Goal: Information Seeking & Learning: Understand process/instructions

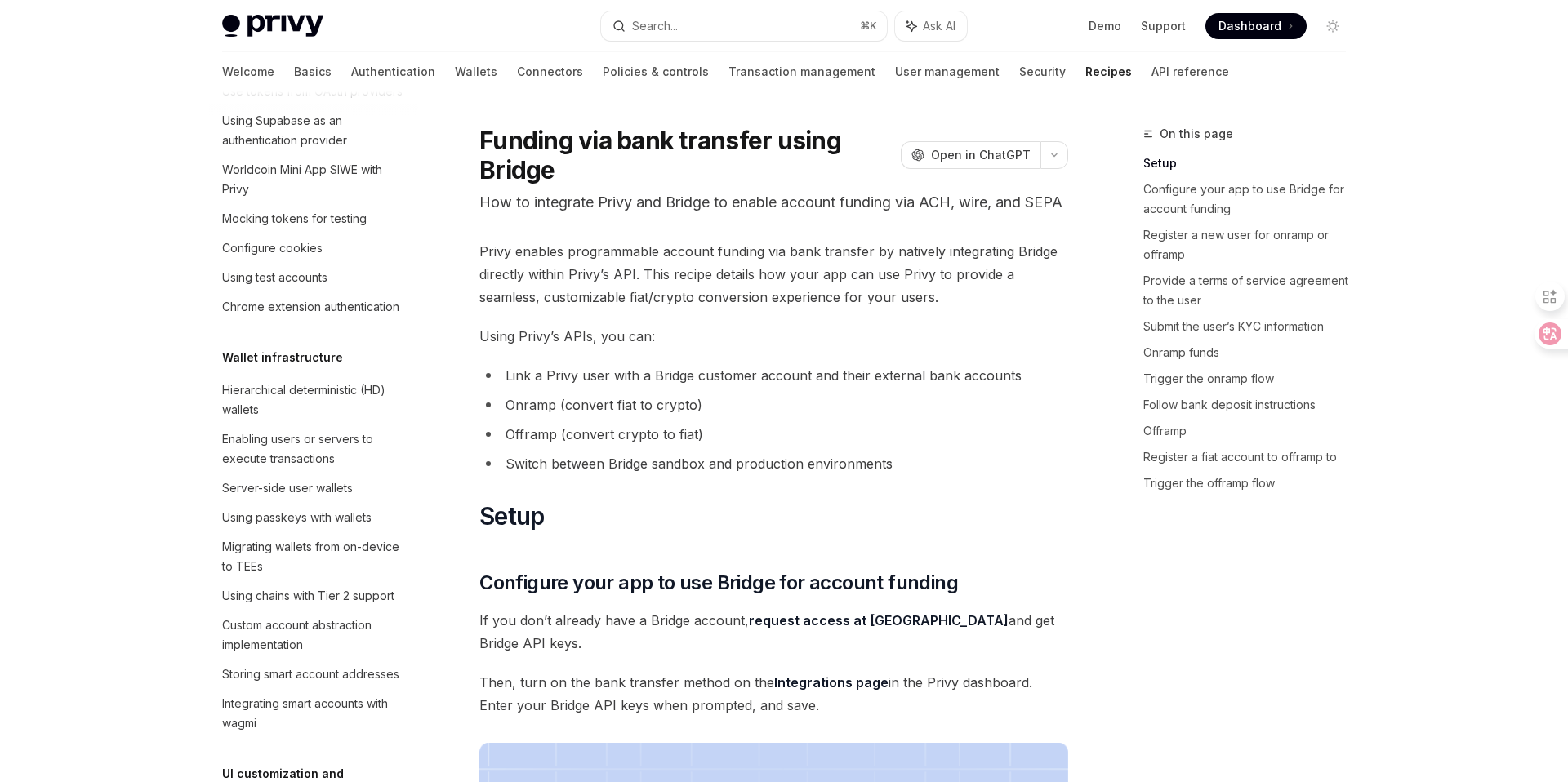
scroll to position [33, 0]
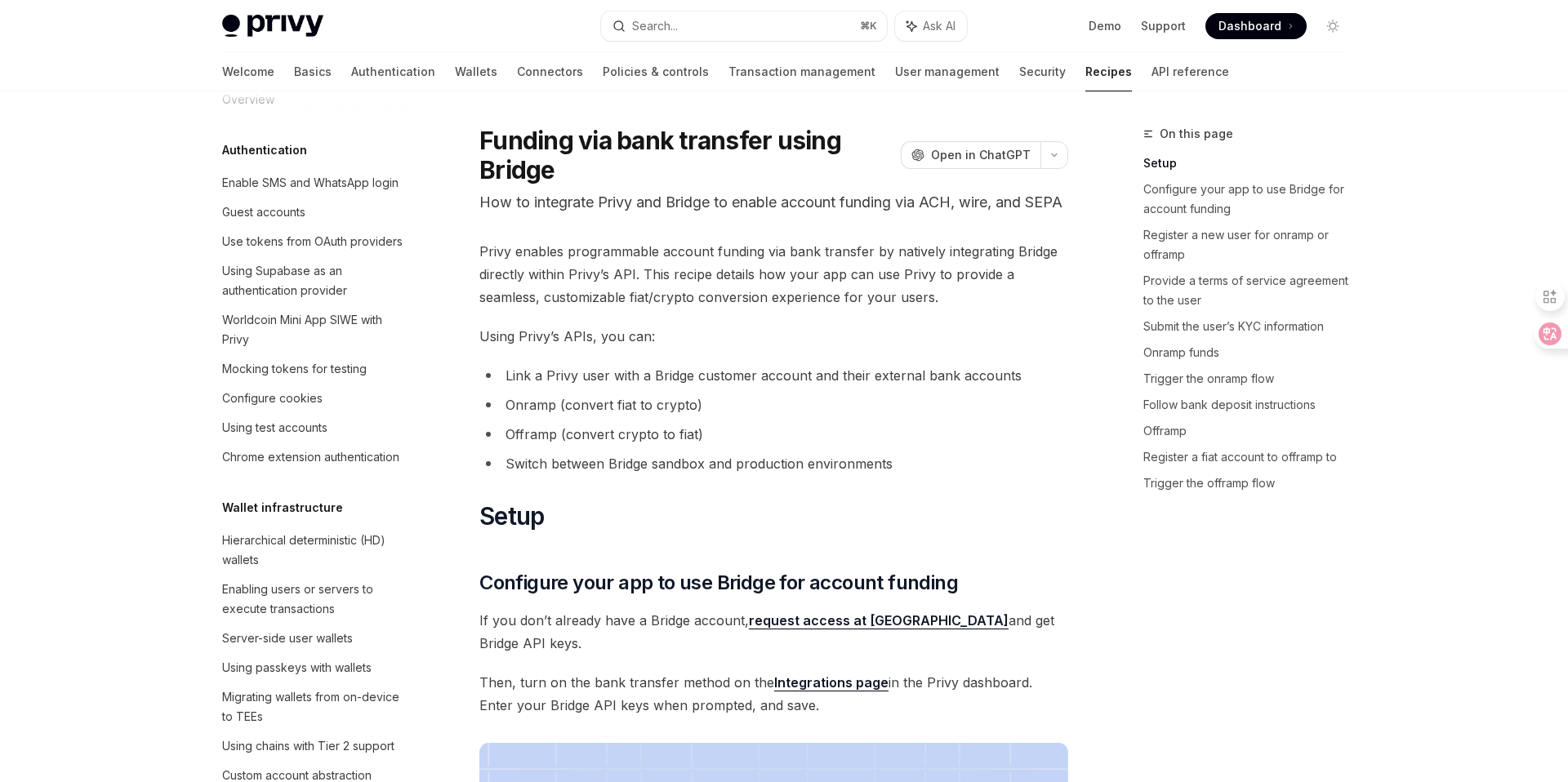
click at [996, 387] on li "Link a Privy user with a Bridge customer account and their external bank accoun…" at bounding box center [773, 375] width 589 height 23
click at [975, 446] on li "Offramp (convert crypto to fiat)" at bounding box center [773, 434] width 589 height 23
click at [916, 387] on li "Link a Privy user with a Bridge customer account and their external bank accoun…" at bounding box center [773, 375] width 589 height 23
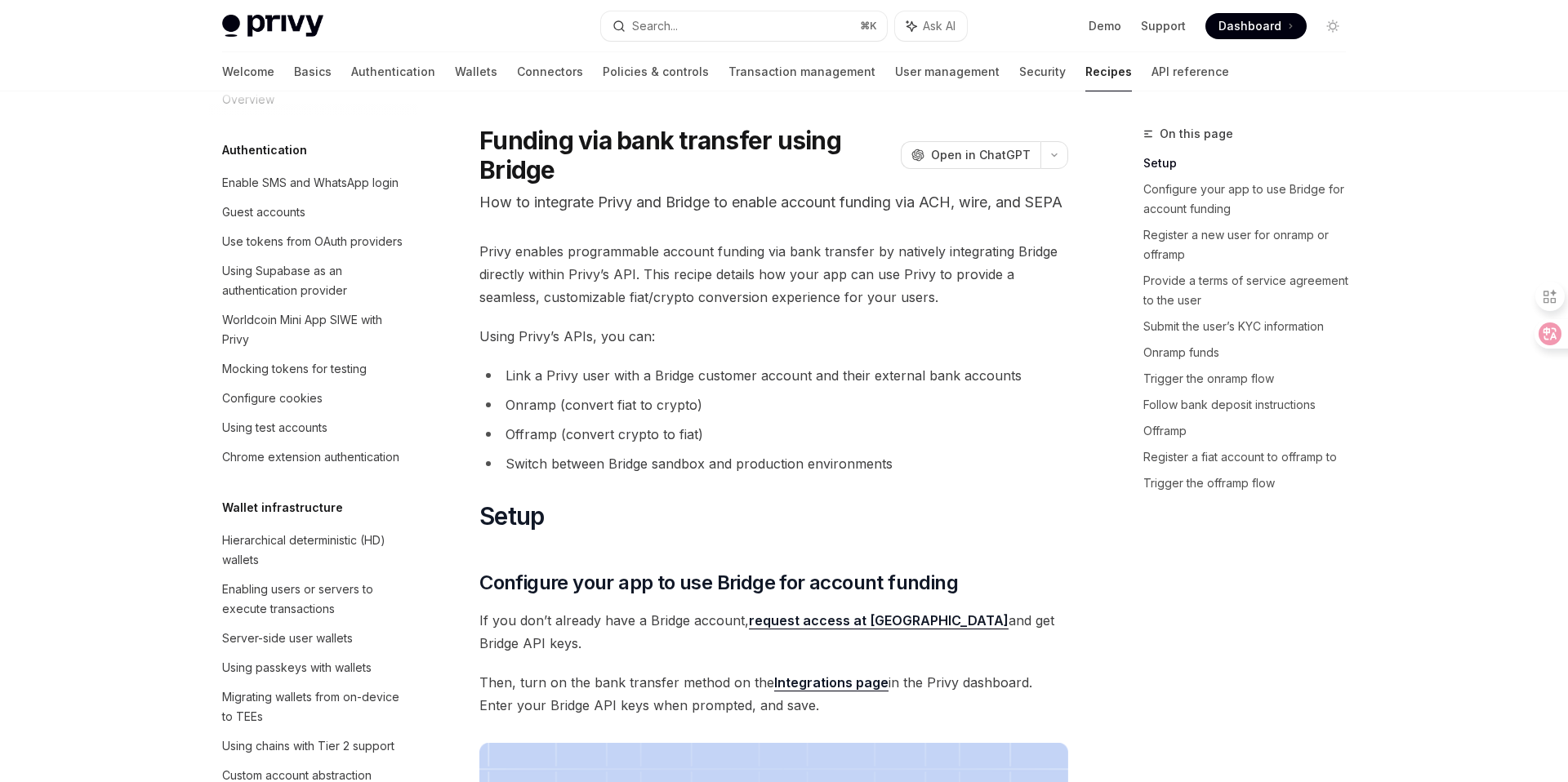
click at [947, 417] on li "Onramp (convert fiat to crypto)" at bounding box center [773, 405] width 589 height 23
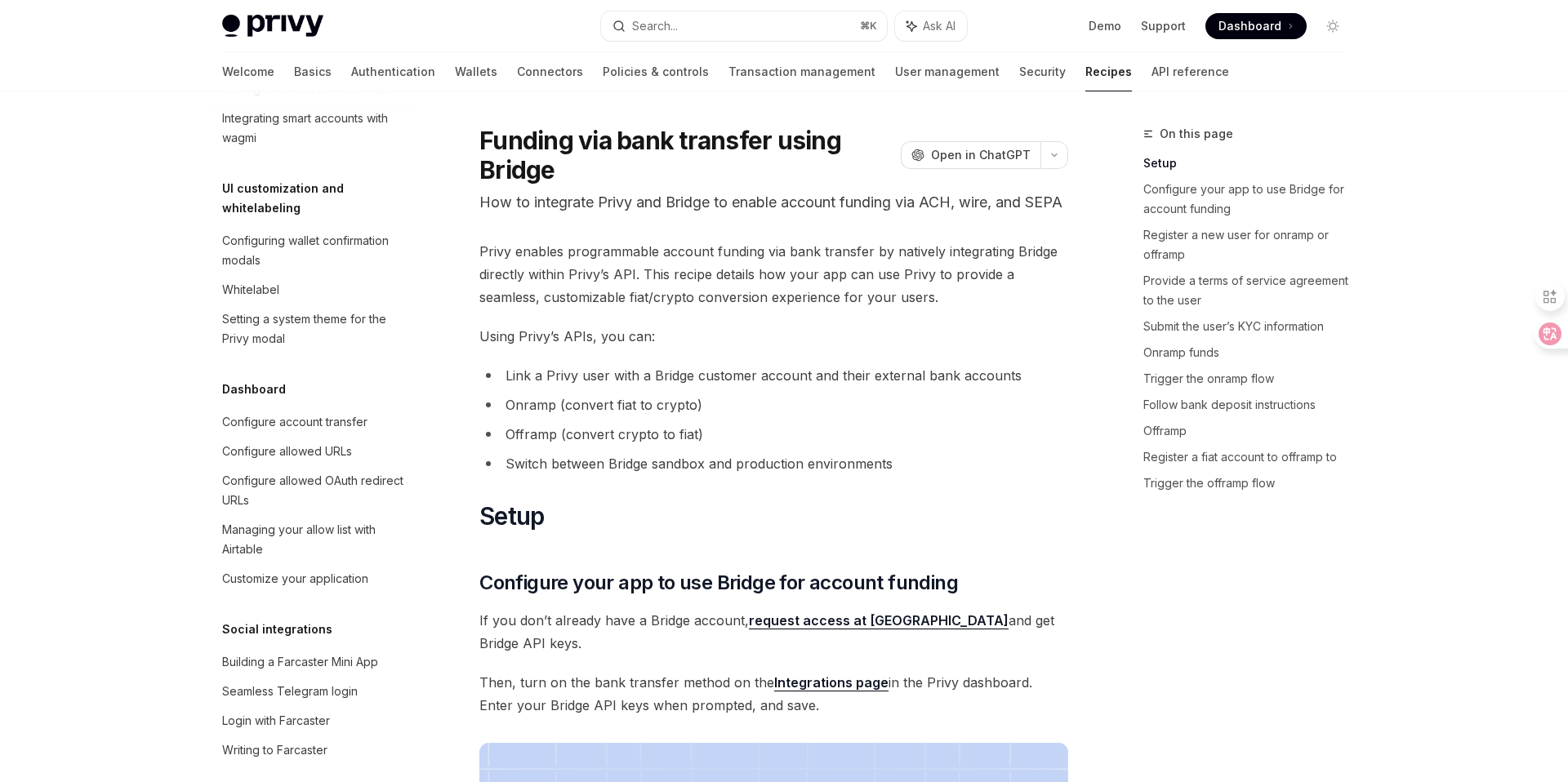
scroll to position [422, 0]
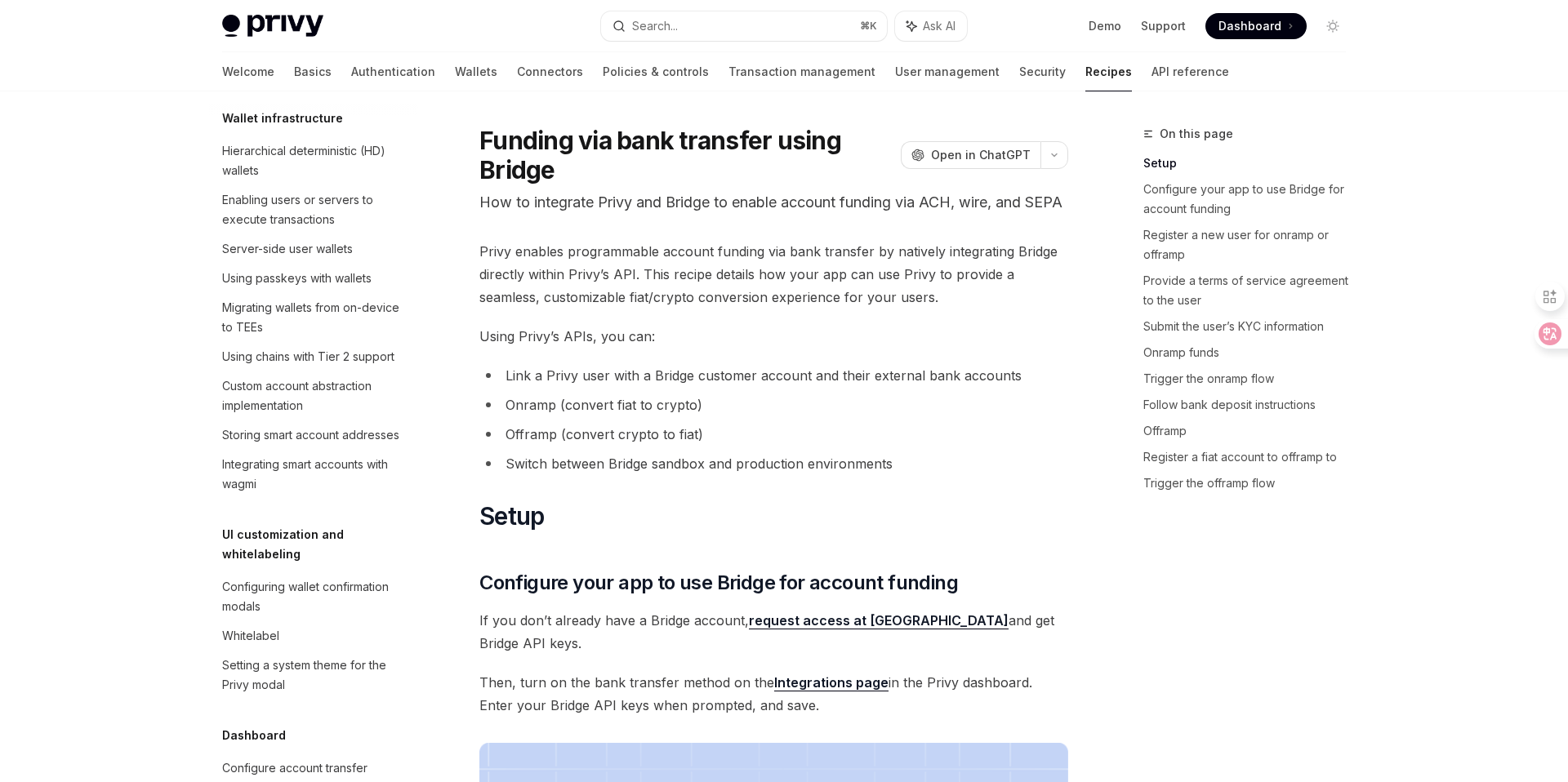
click at [691, 348] on span "Using Privy’s APIs, you can:" at bounding box center [773, 336] width 589 height 23
click at [713, 348] on span "Using Privy’s APIs, you can:" at bounding box center [773, 336] width 589 height 23
click at [726, 348] on span "Using Privy’s APIs, you can:" at bounding box center [773, 336] width 589 height 23
click at [960, 417] on li "Onramp (convert fiat to crypto)" at bounding box center [773, 405] width 589 height 23
click at [961, 417] on li "Onramp (convert fiat to crypto)" at bounding box center [773, 405] width 589 height 23
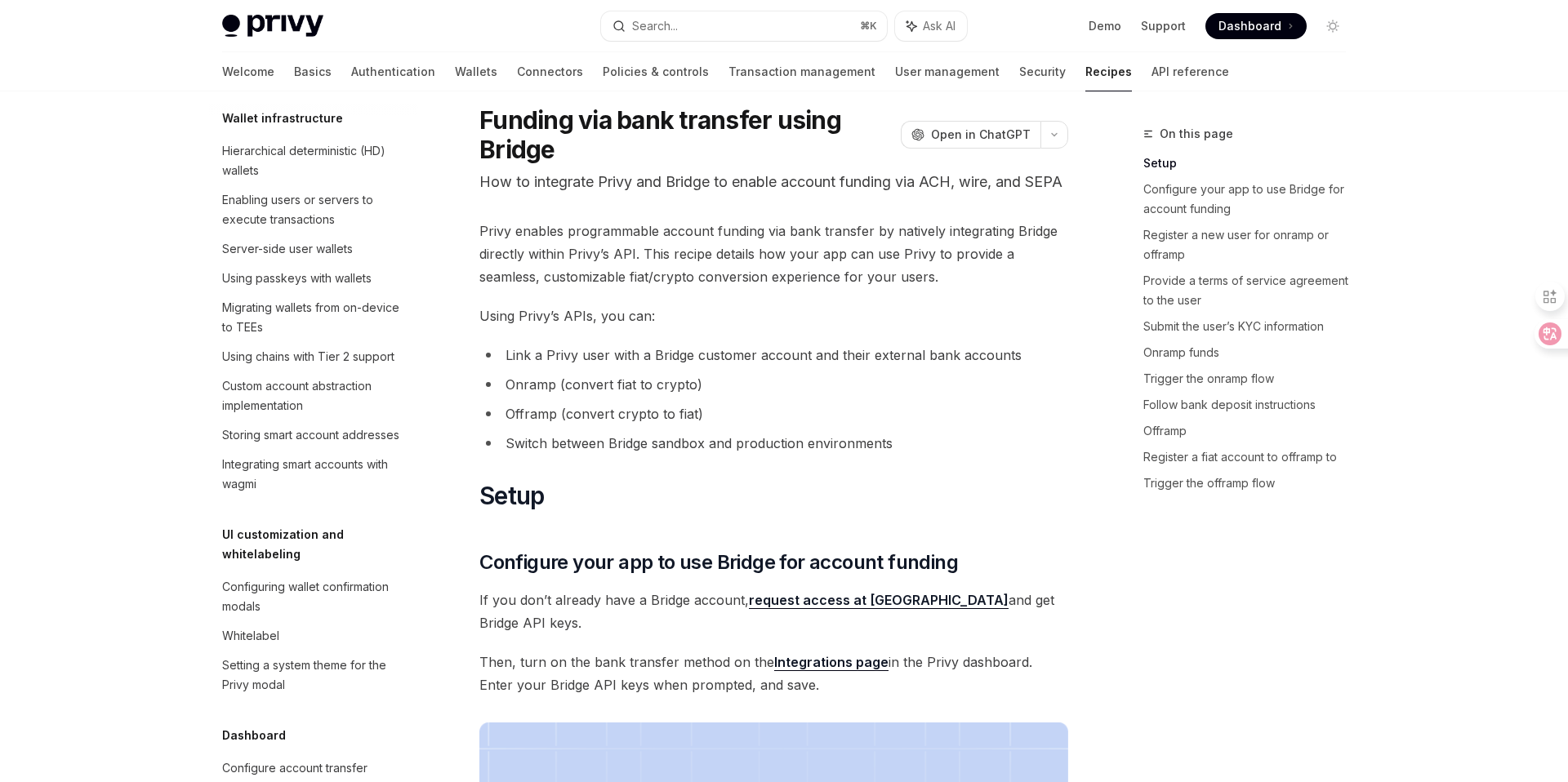
scroll to position [264, 0]
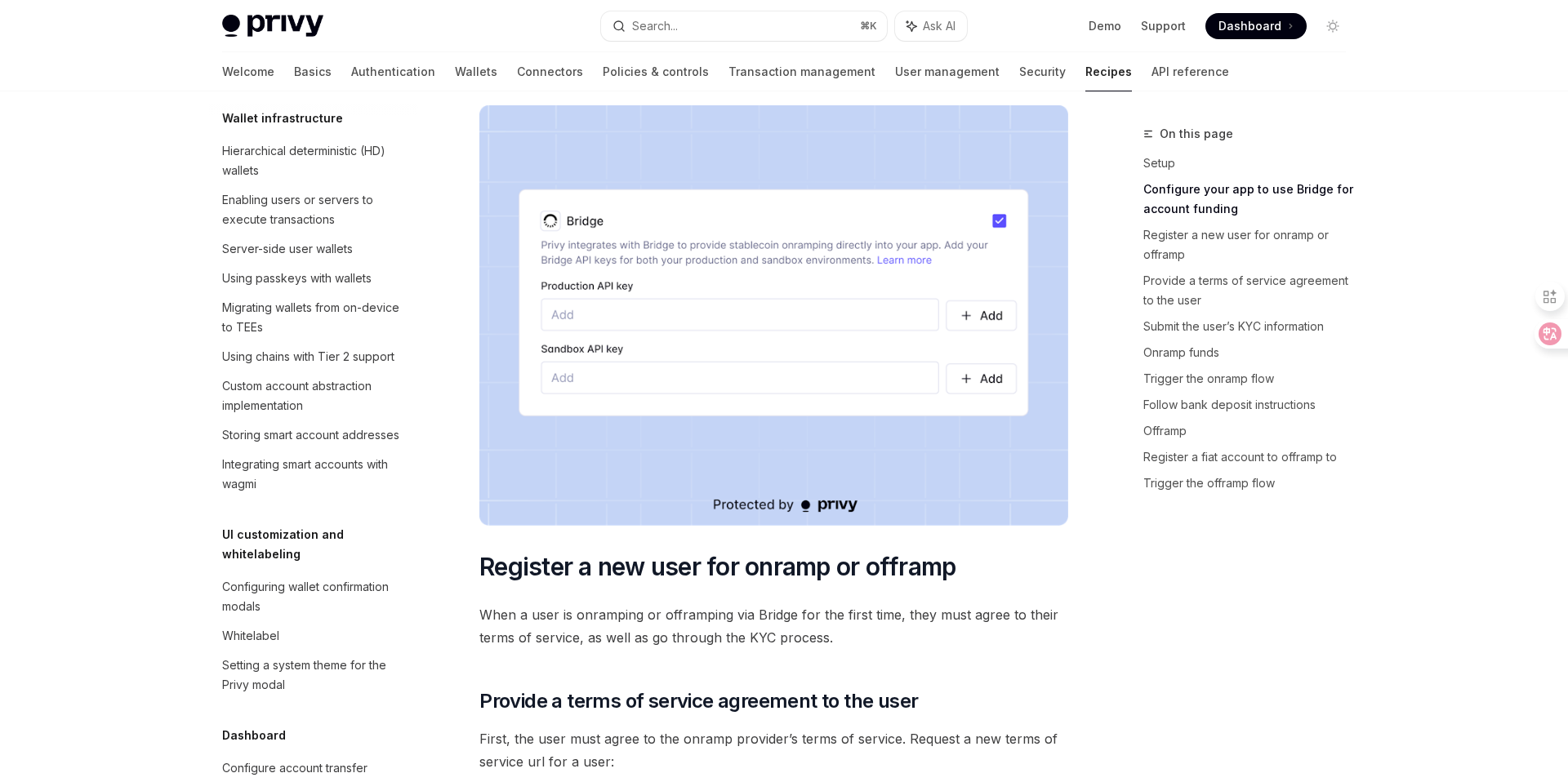
scroll to position [939, 0]
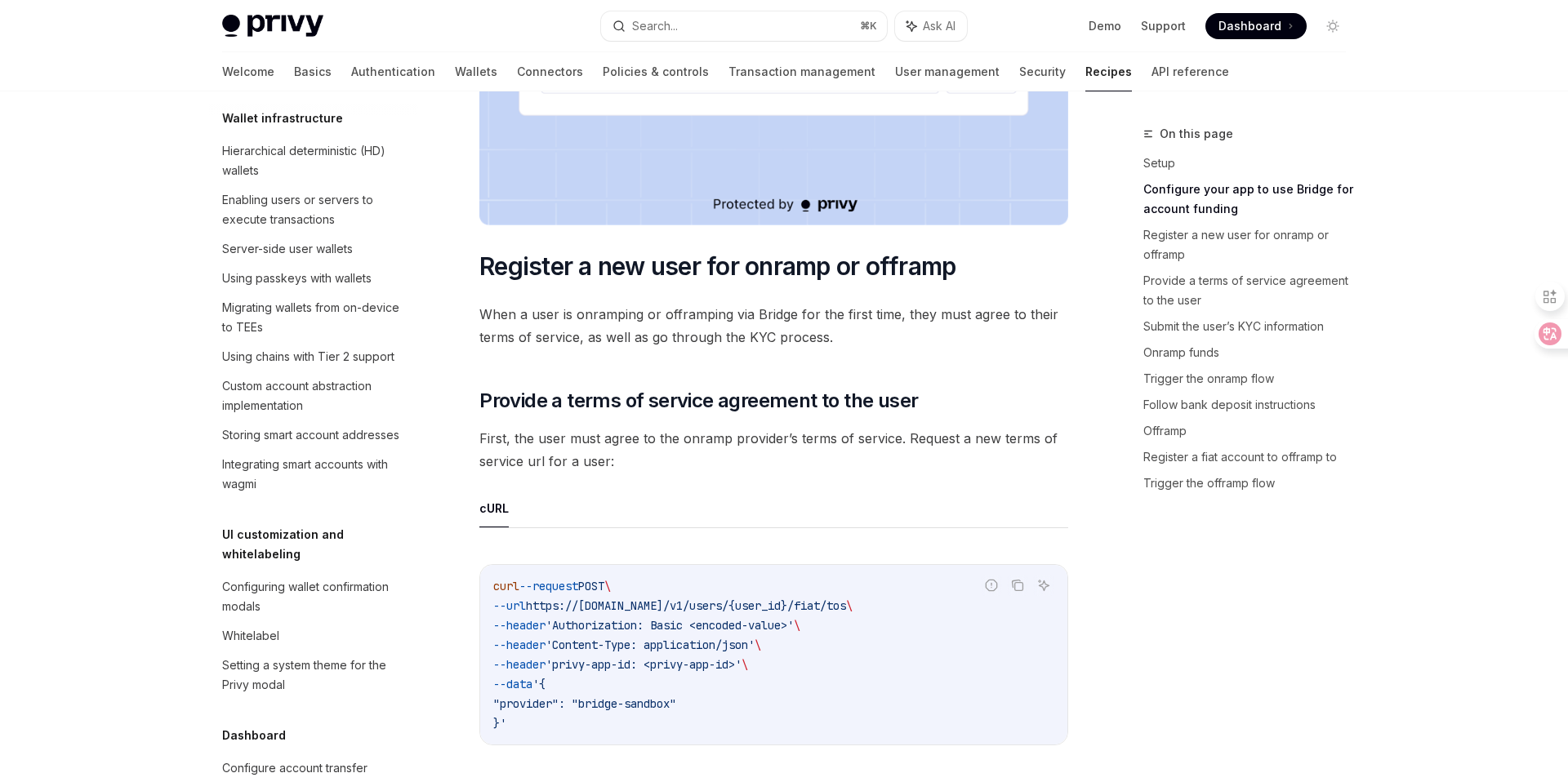
click at [974, 463] on span "First, the user must agree to the onramp provider’s terms of service. Request a…" at bounding box center [773, 450] width 589 height 46
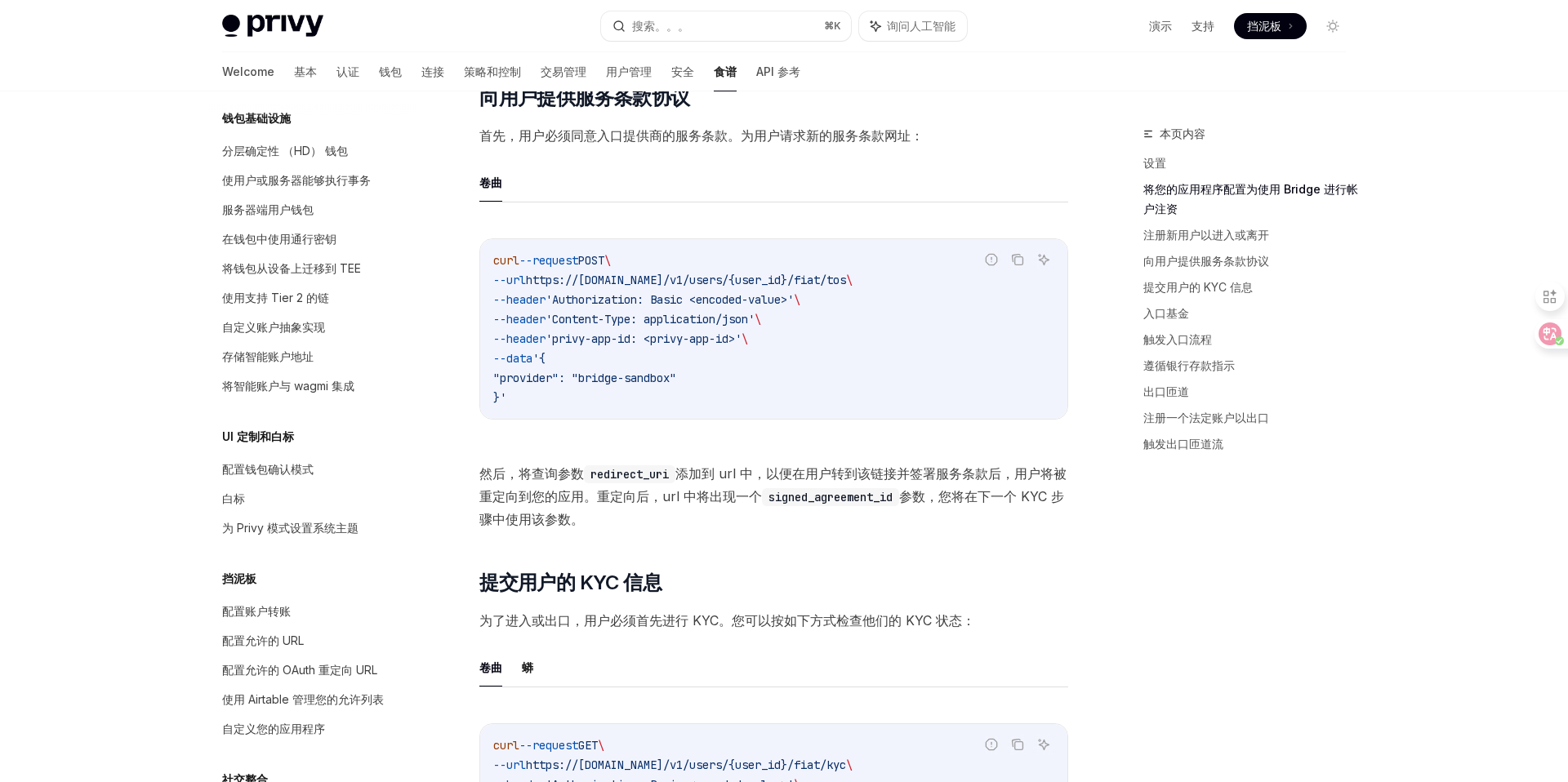
scroll to position [1489, 0]
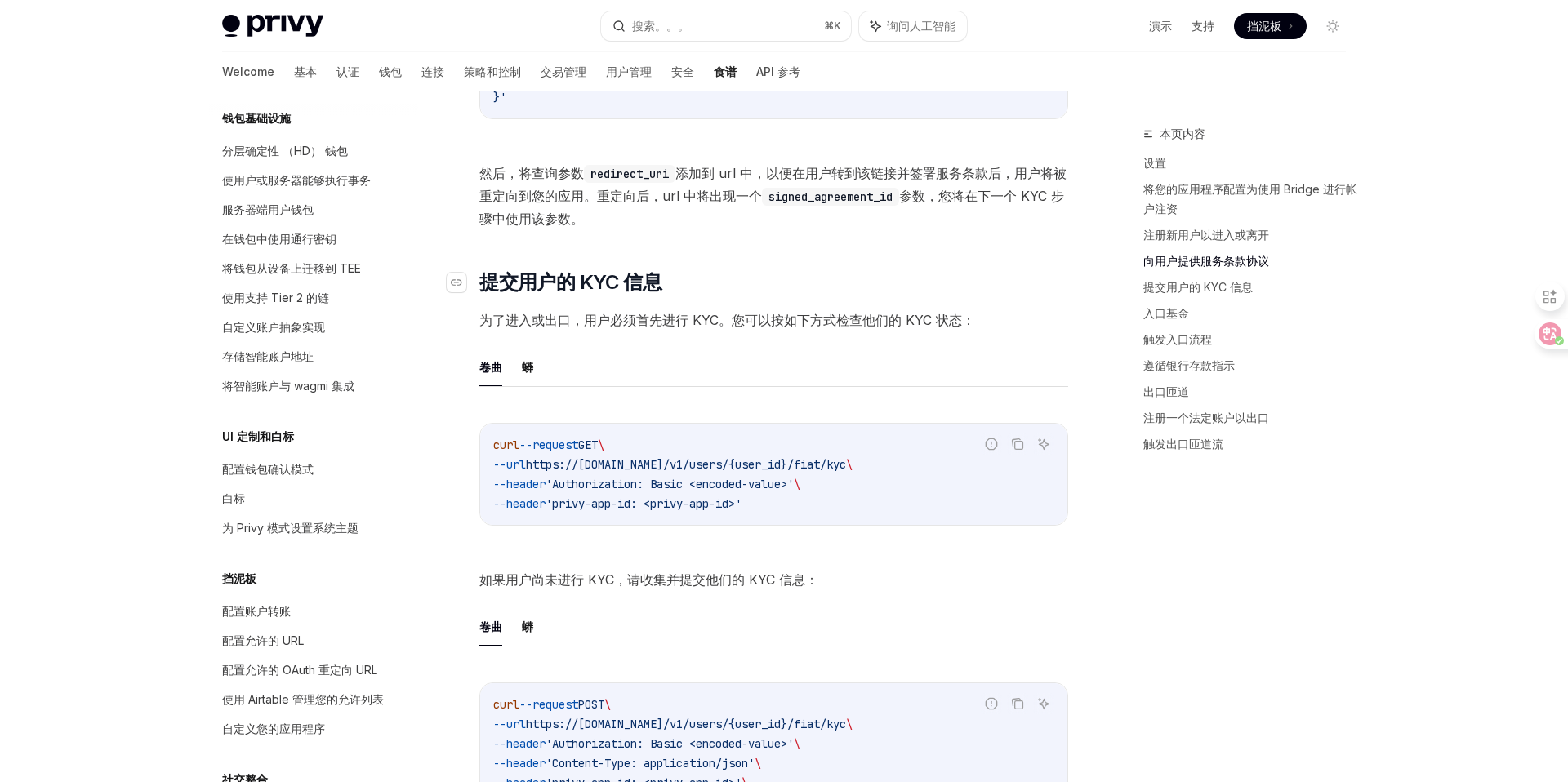
click at [1014, 269] on h2 "​ 提交用户的 KYC 信息" at bounding box center [773, 282] width 589 height 26
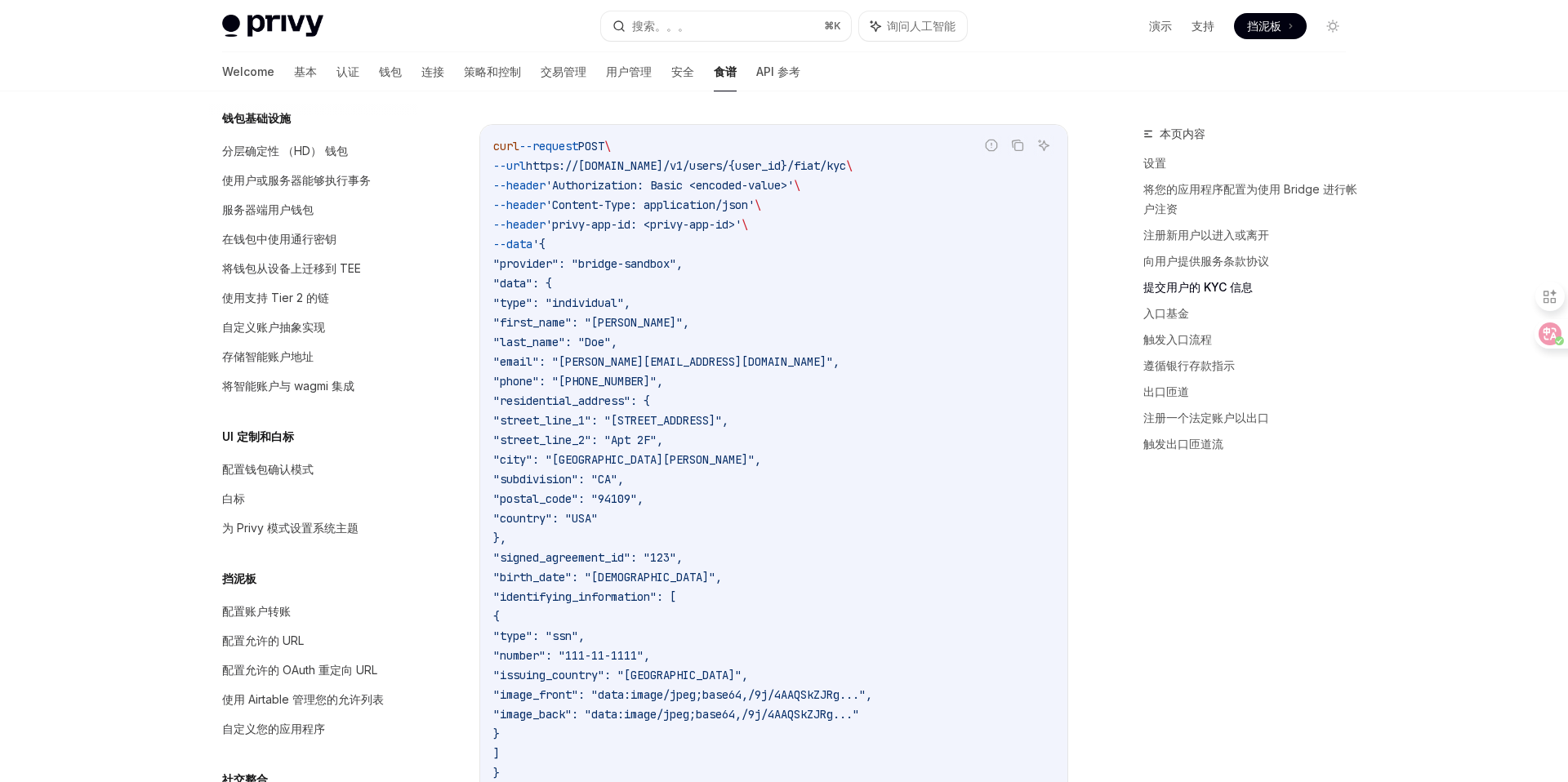
scroll to position [2428, 0]
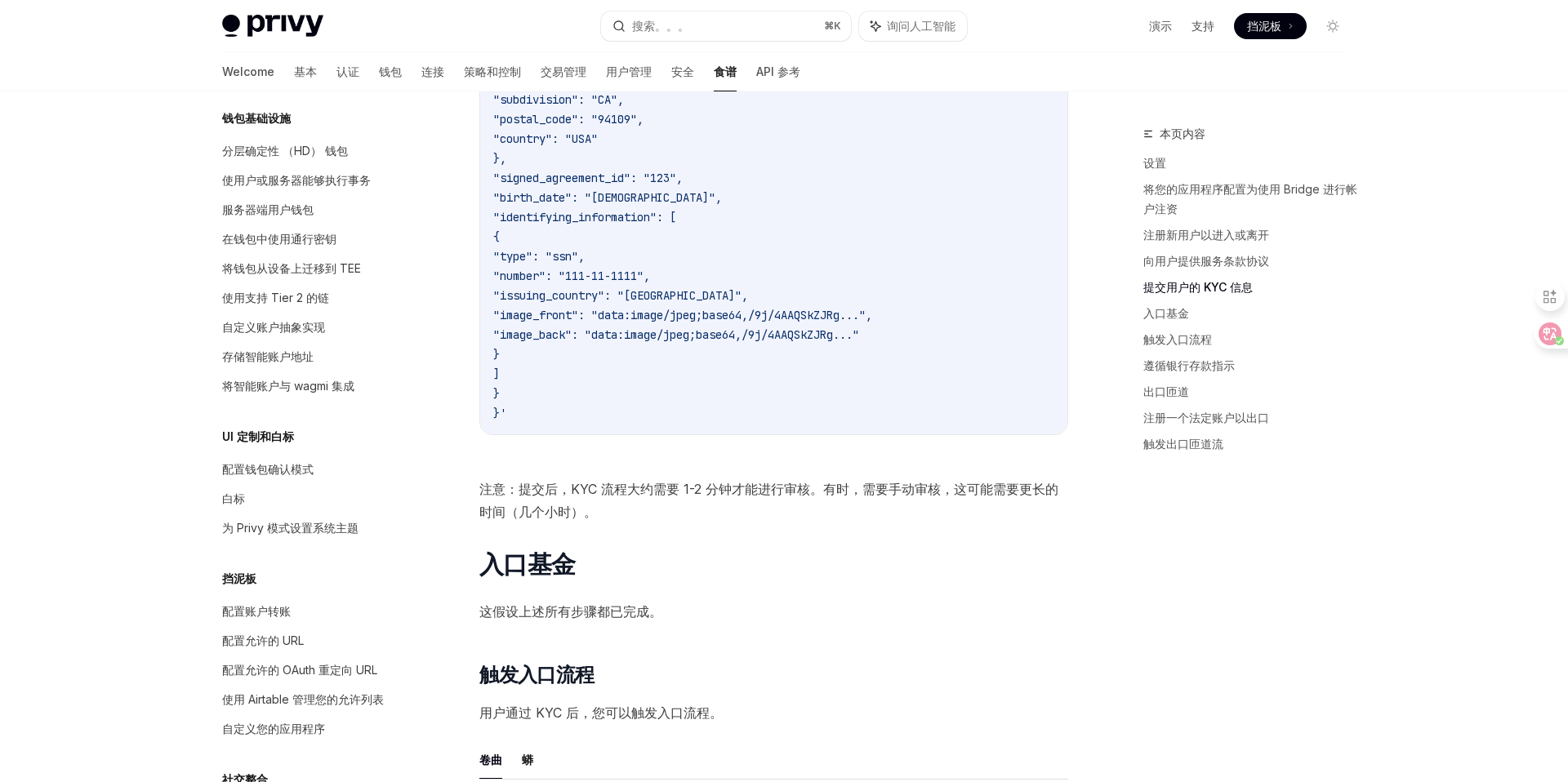
click at [936, 523] on span "注意：提交后，KYC 流程大约需要 1-2 分钟才能进行审核。有时，需要手动审核，这可能需要更长的时间（几个小时）。" at bounding box center [773, 501] width 589 height 46
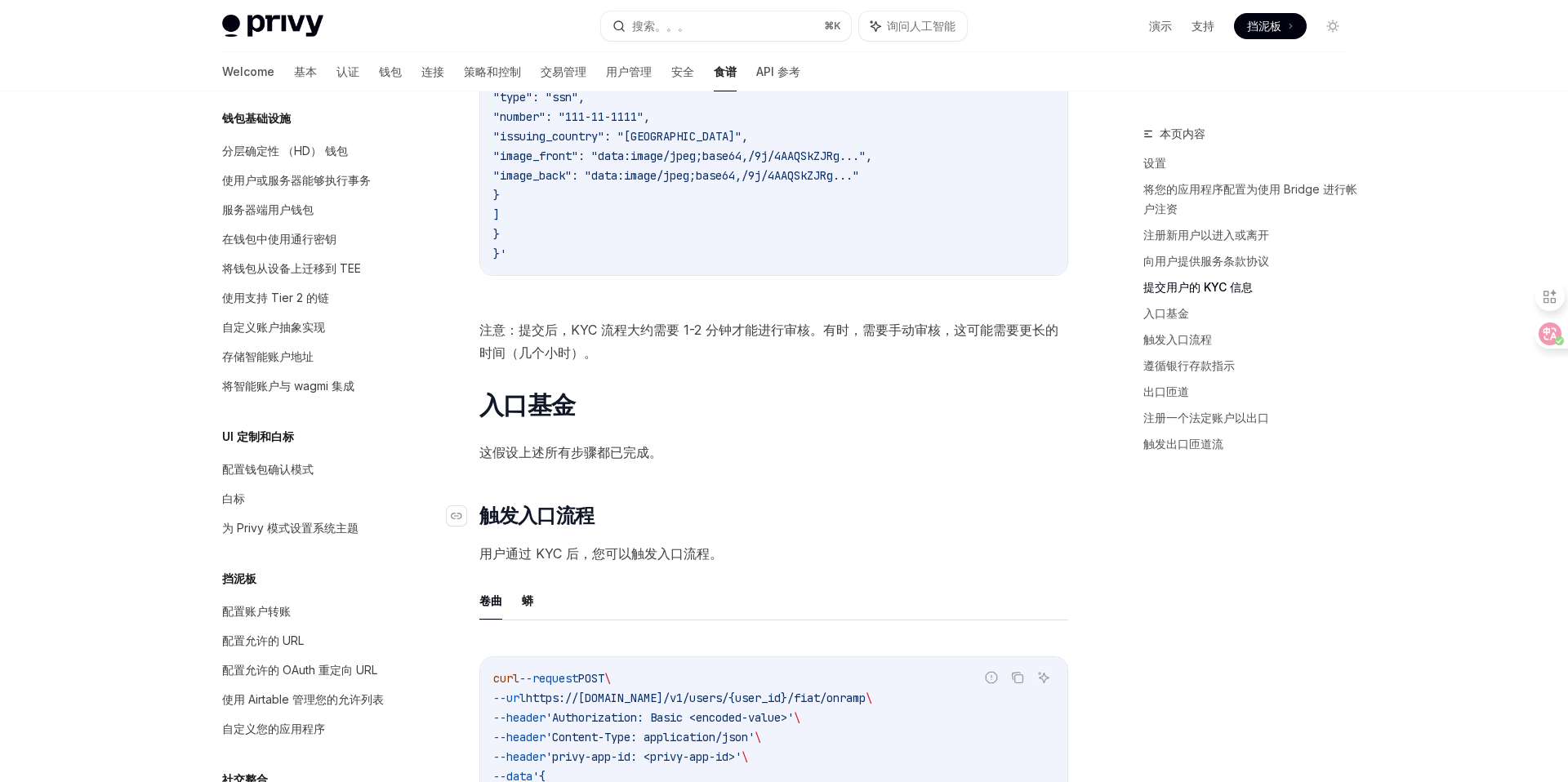
scroll to position [2860, 0]
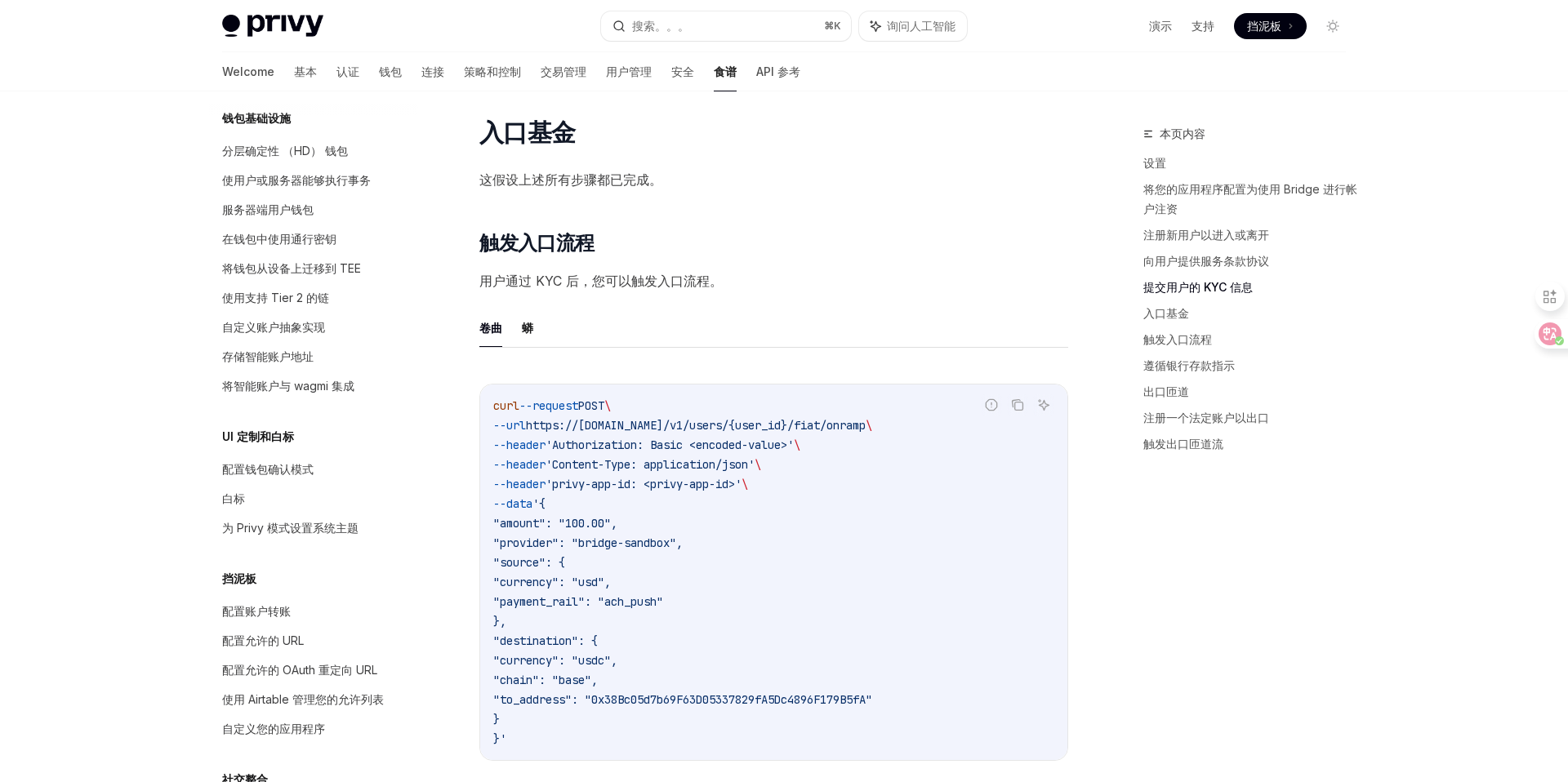
click at [927, 526] on code "curl --request POST \ --url https://[DOMAIN_NAME]/v1/users/{user_id}/fiat/onram…" at bounding box center [773, 572] width 561 height 352
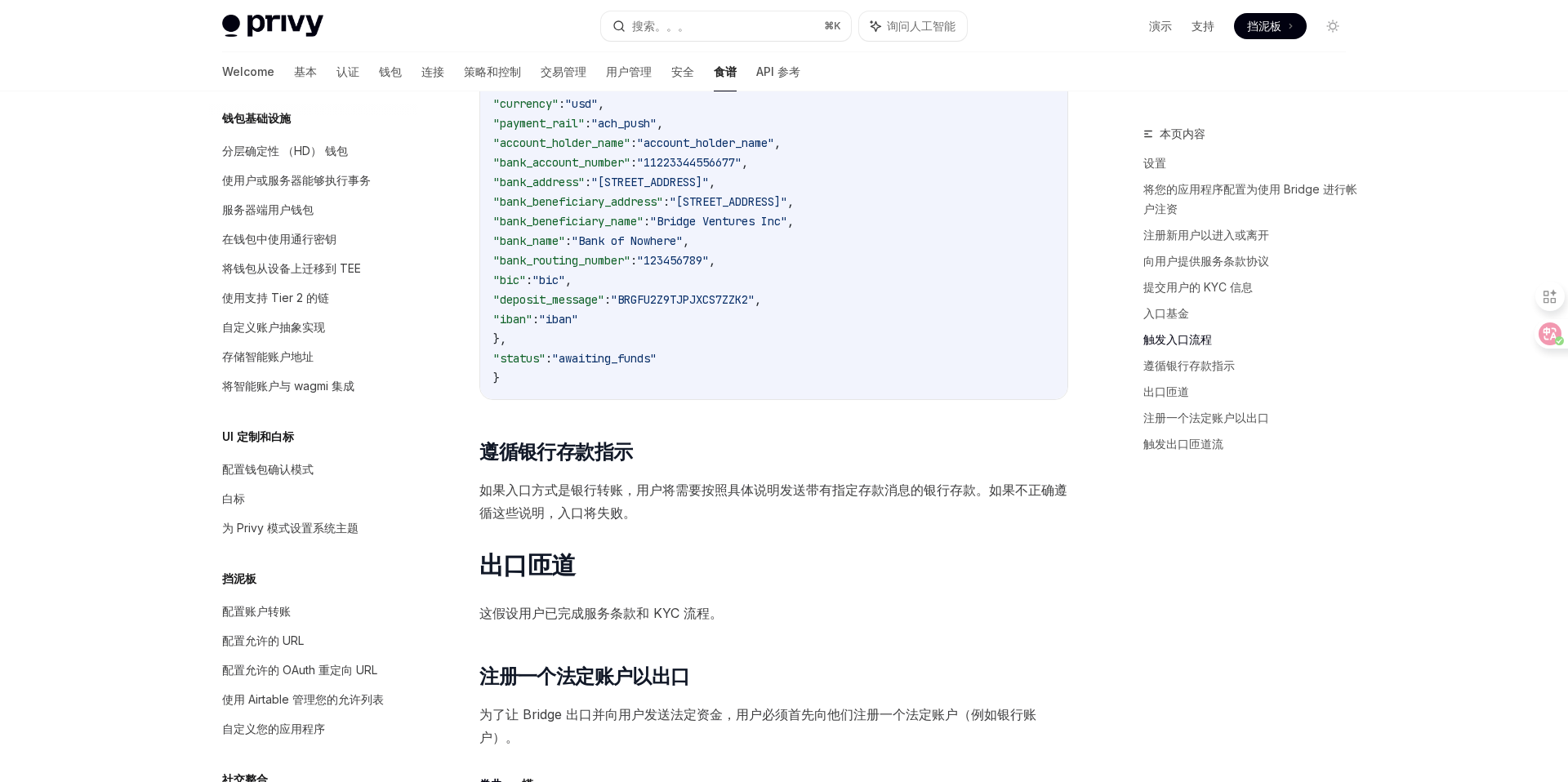
scroll to position [3873, 0]
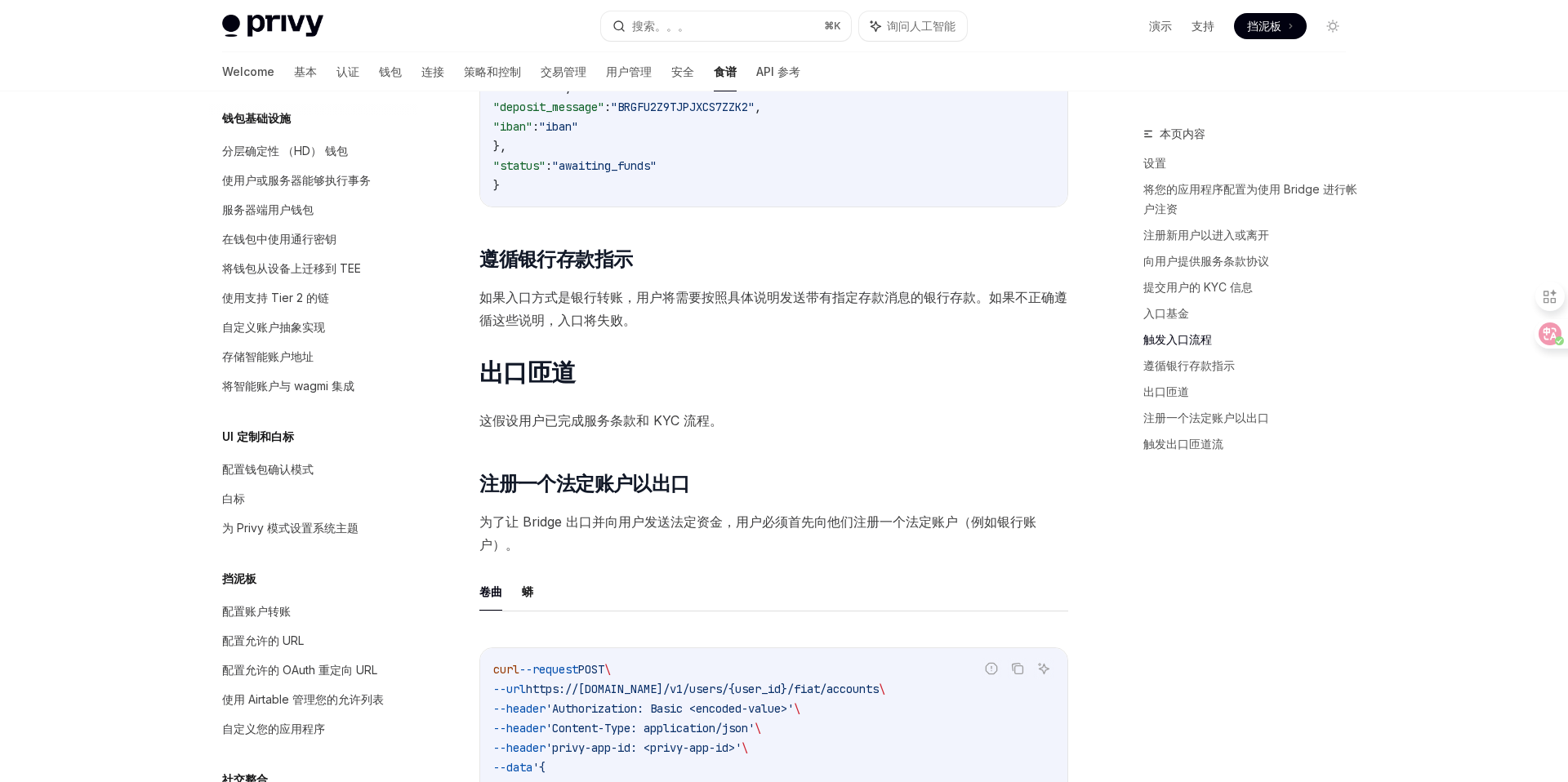
scroll to position [3963, 0]
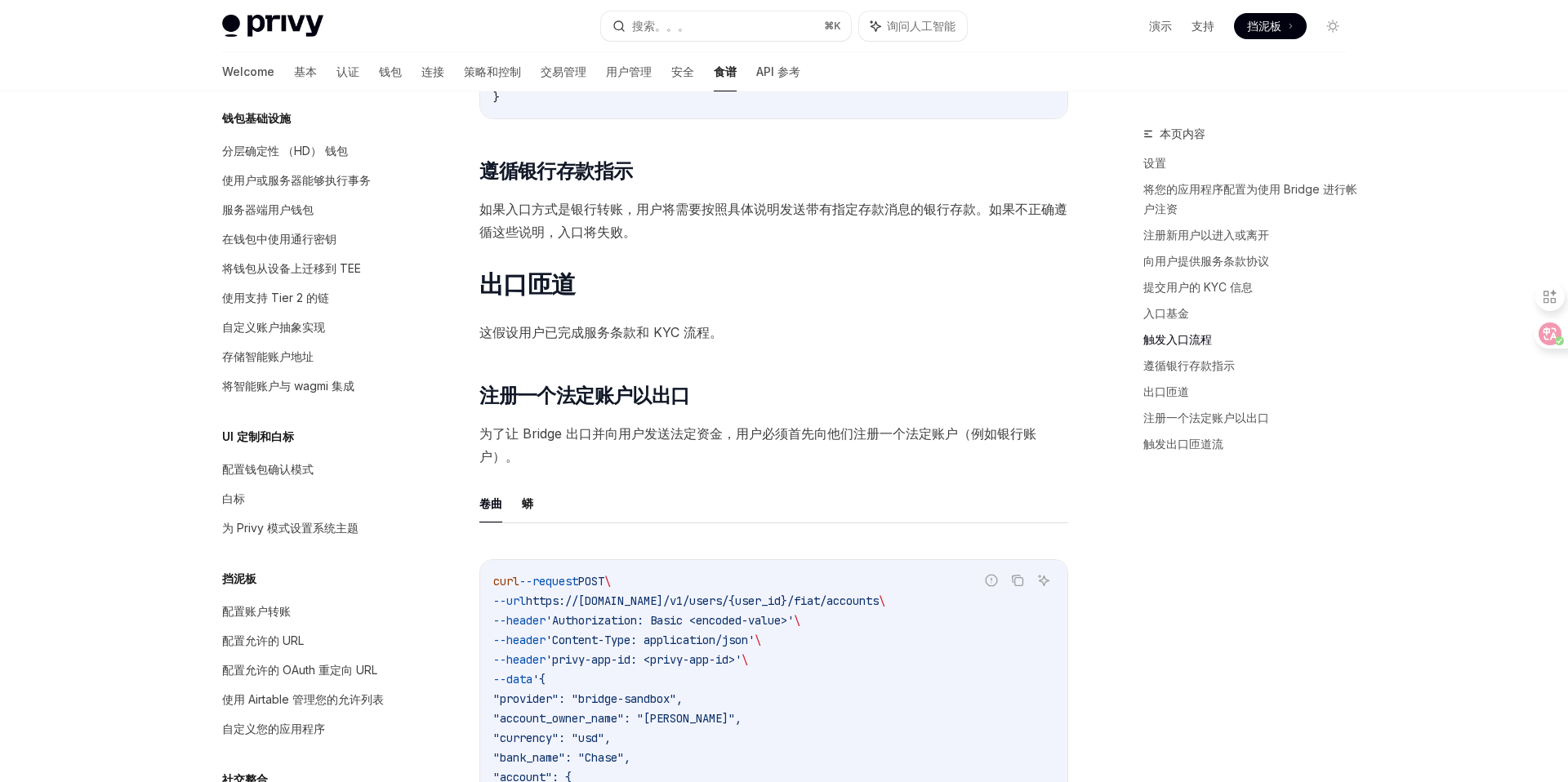
scroll to position [4060, 0]
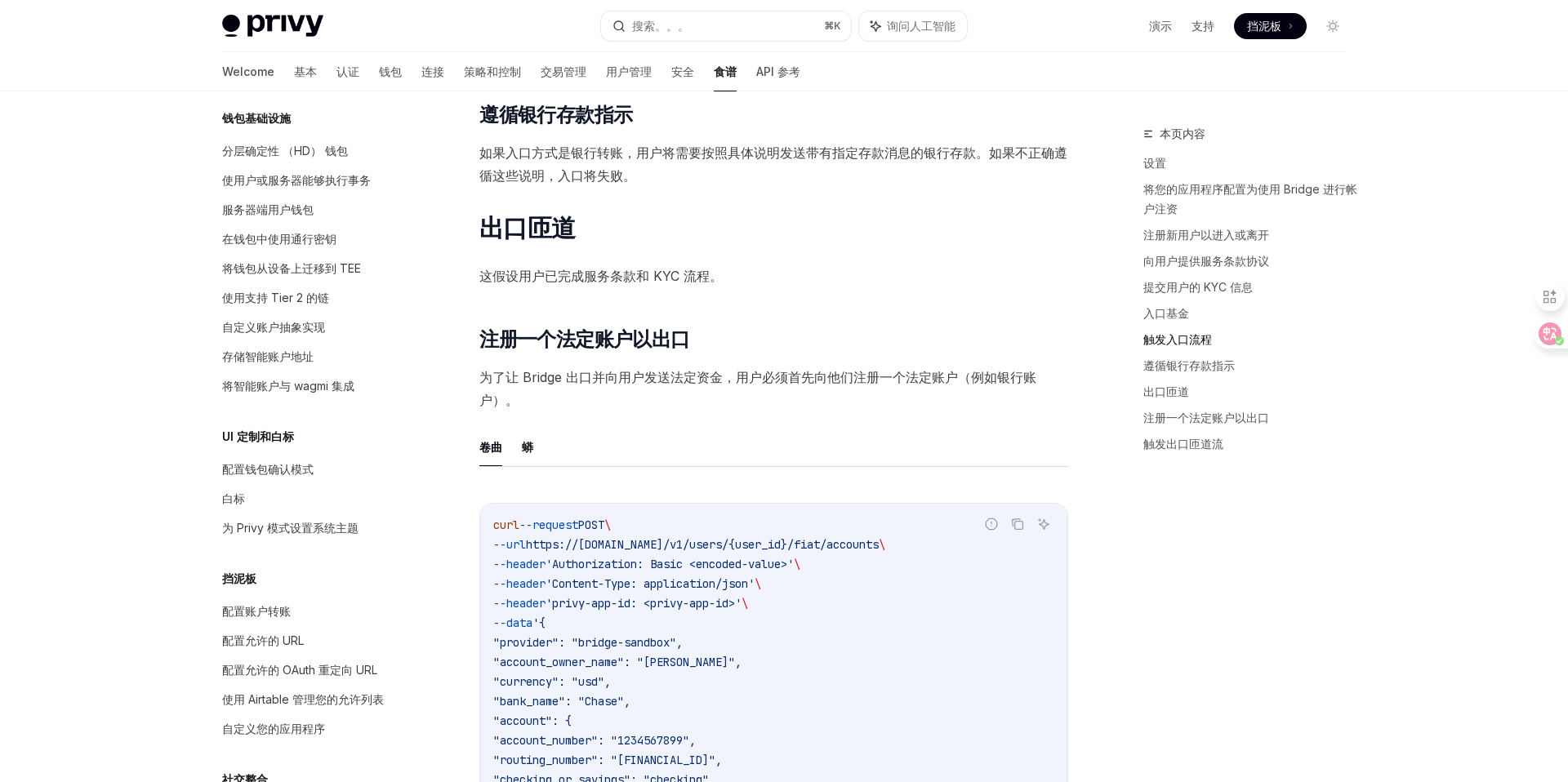
click at [765, 392] on span "为了让 Bridge 出口并向用户发送法定资金，用户必须首先向他们注册一个法定账户（例如银行账户）。" at bounding box center [773, 389] width 589 height 46
click at [642, 396] on span "为了让 Bridge 出口并向用户发送法定资金，用户必须首先向他们注册一个法定账户（例如银行账户）。" at bounding box center [773, 389] width 589 height 46
click at [624, 385] on font "为了让 Bridge 出口并向用户发送法定资金，用户必须首先向他们注册一个法定账户（例如银行账户）。" at bounding box center [757, 389] width 557 height 39
click at [527, 451] on font "蟒" at bounding box center [527, 447] width 11 height 14
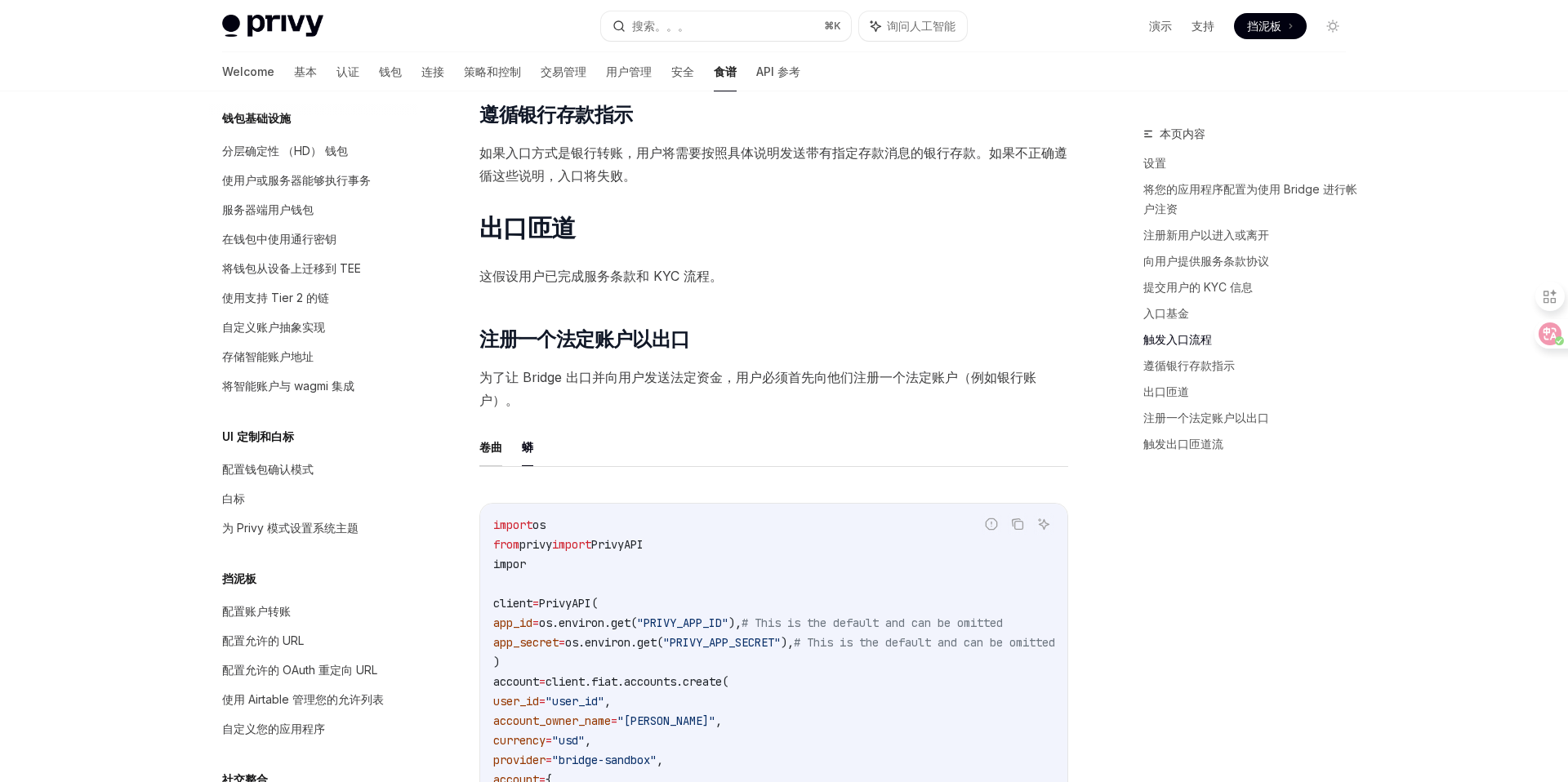
click at [489, 447] on font "卷曲" at bounding box center [490, 447] width 23 height 14
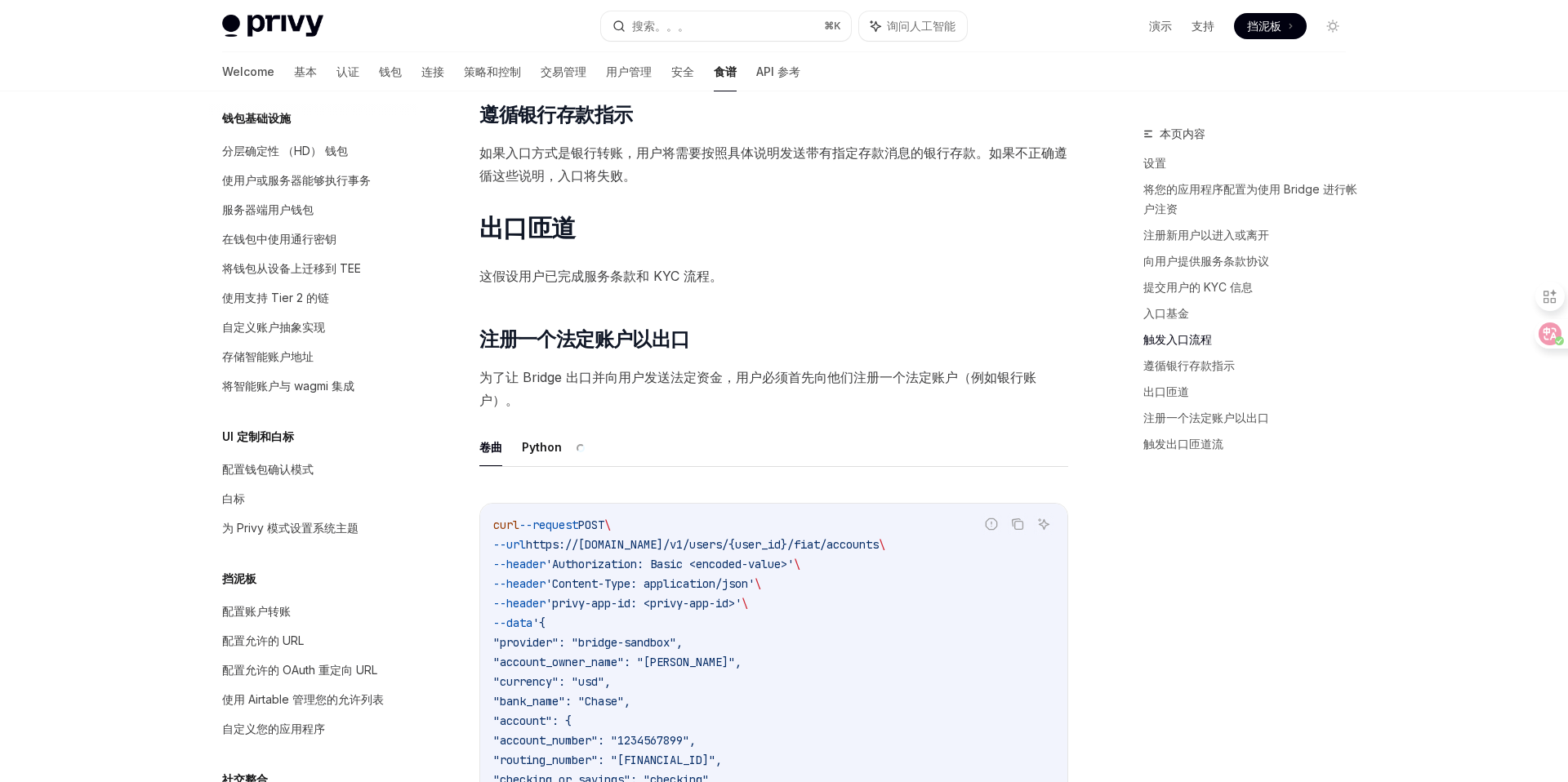
click at [701, 449] on ul "卷曲 Python" at bounding box center [773, 447] width 589 height 39
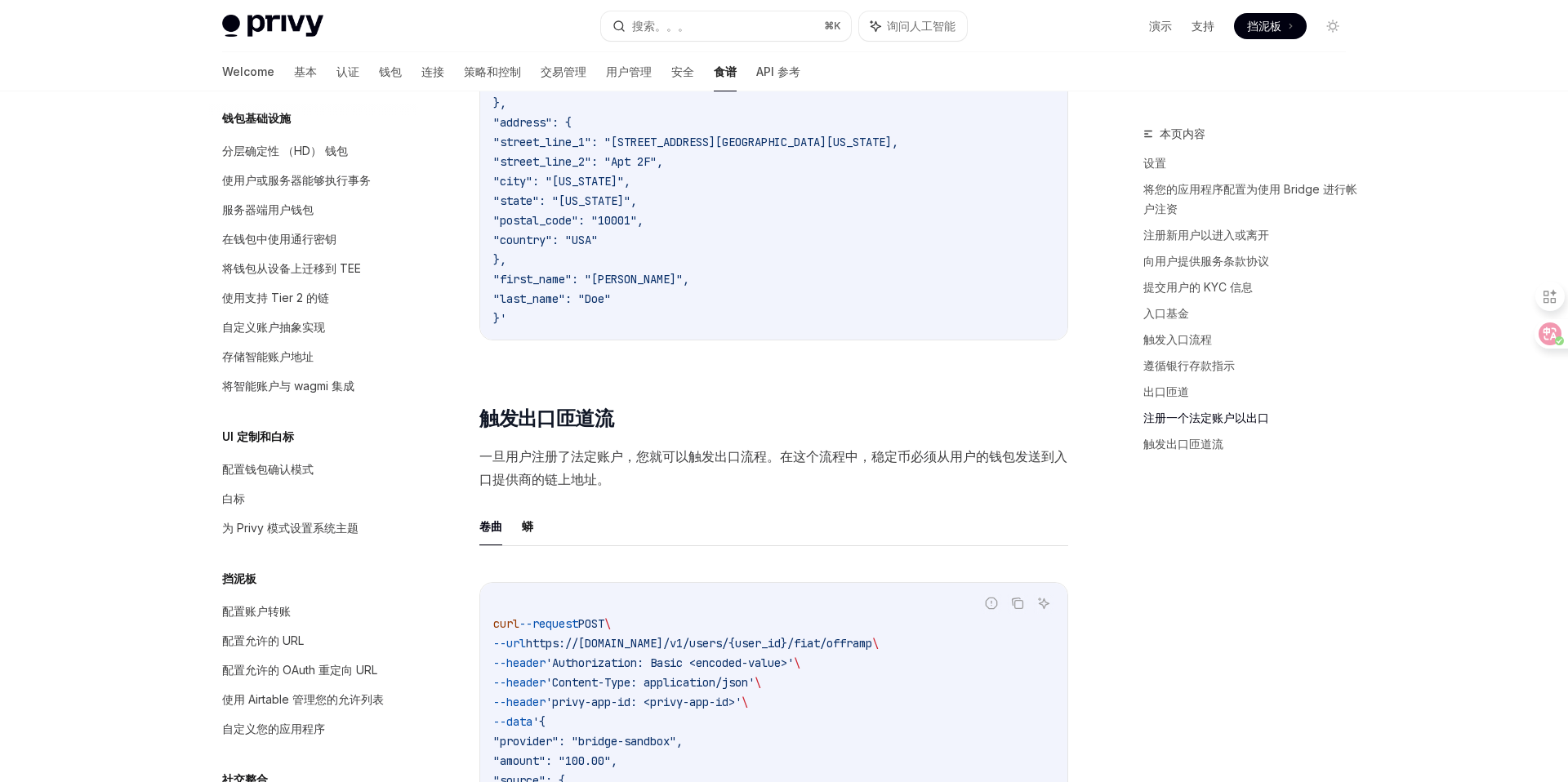
scroll to position [4746, 0]
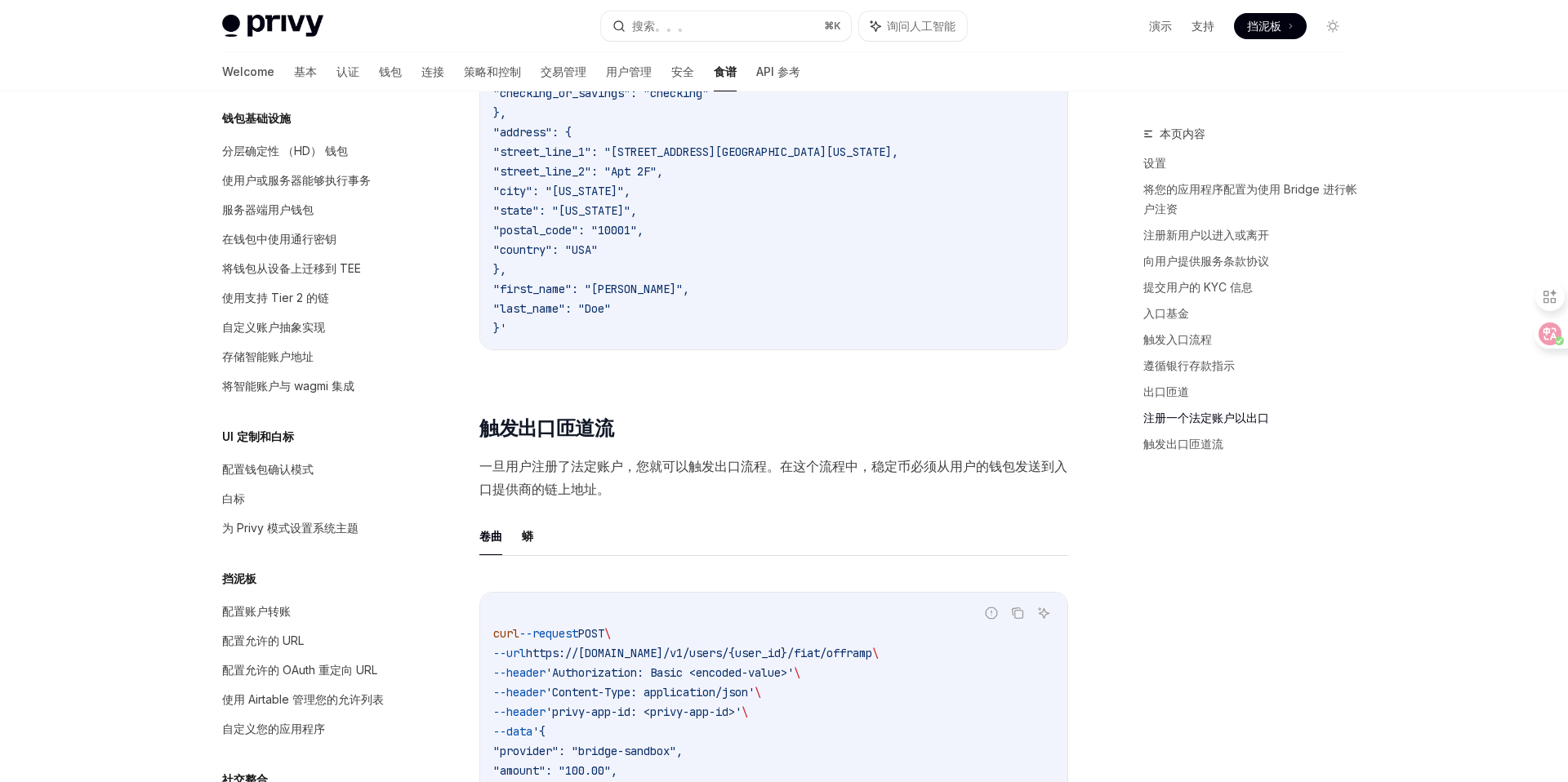
click at [835, 474] on font "一旦用户注册了法定账户，您就可以触发出口流程。在这个流程中，稳定币必须从用户的钱包发送到入口提供商的链上地址。" at bounding box center [773, 478] width 588 height 39
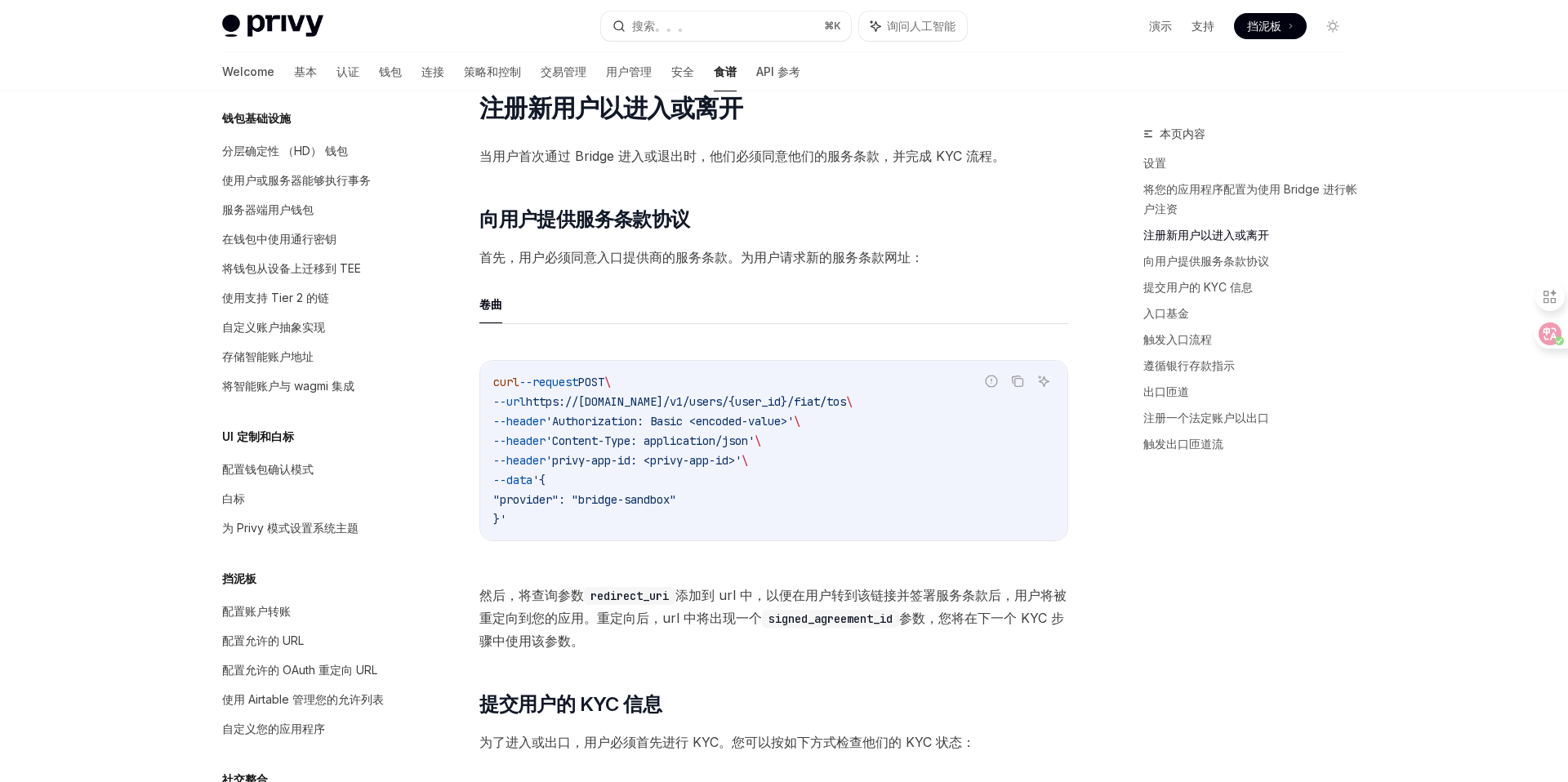
scroll to position [1078, 0]
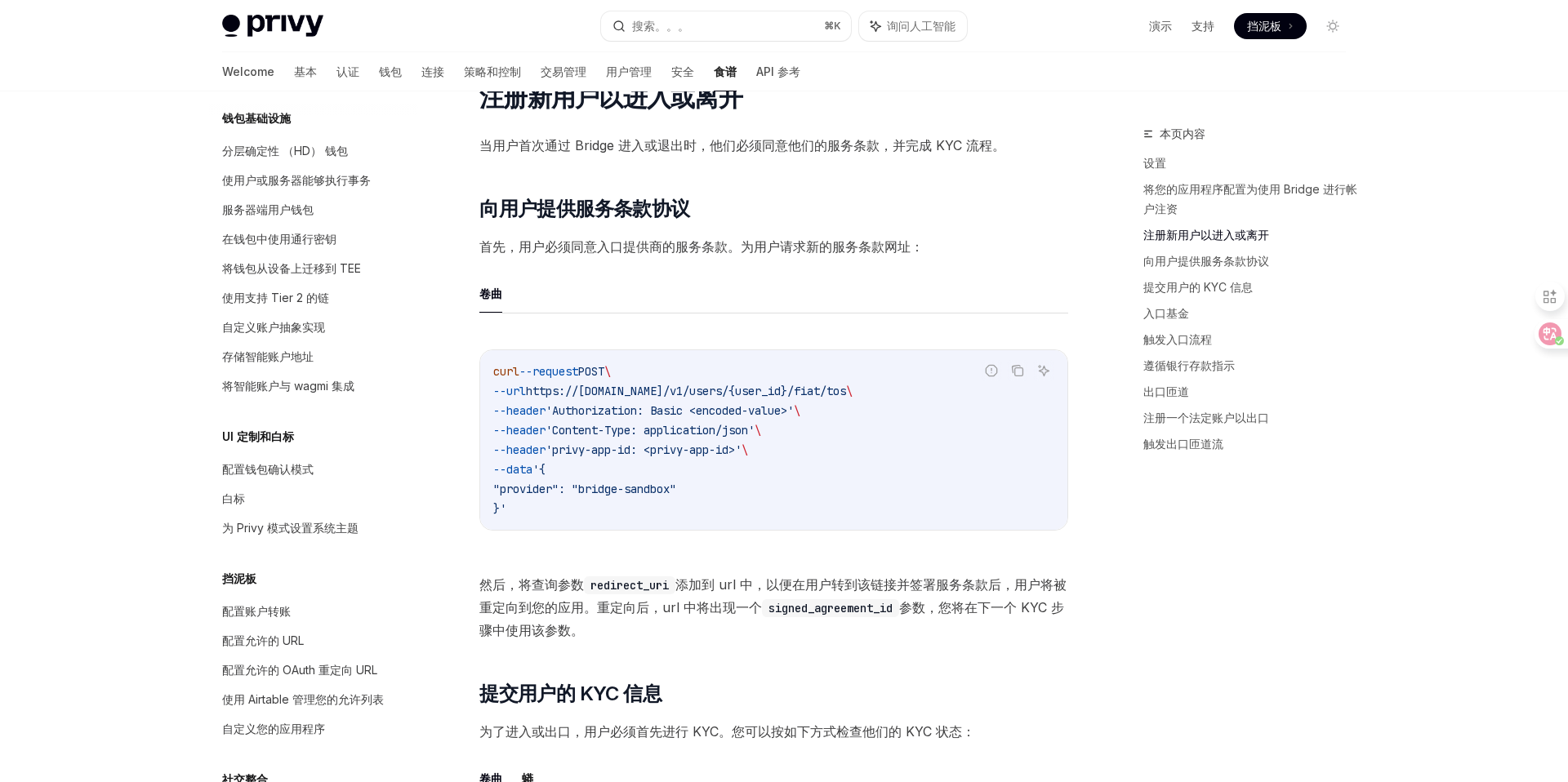
click at [871, 608] on code "signed_agreement_id" at bounding box center [830, 608] width 137 height 18
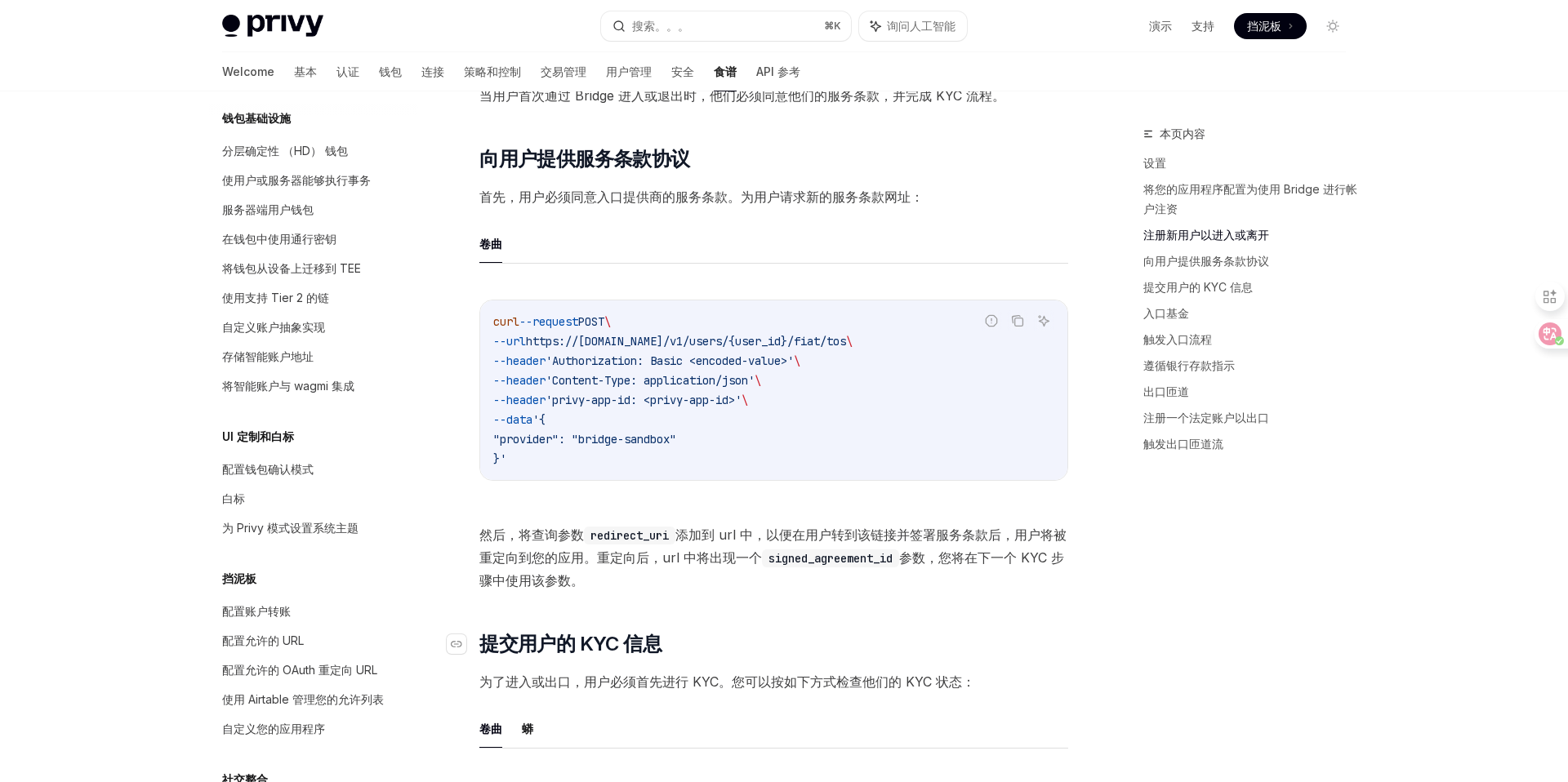
scroll to position [1190, 0]
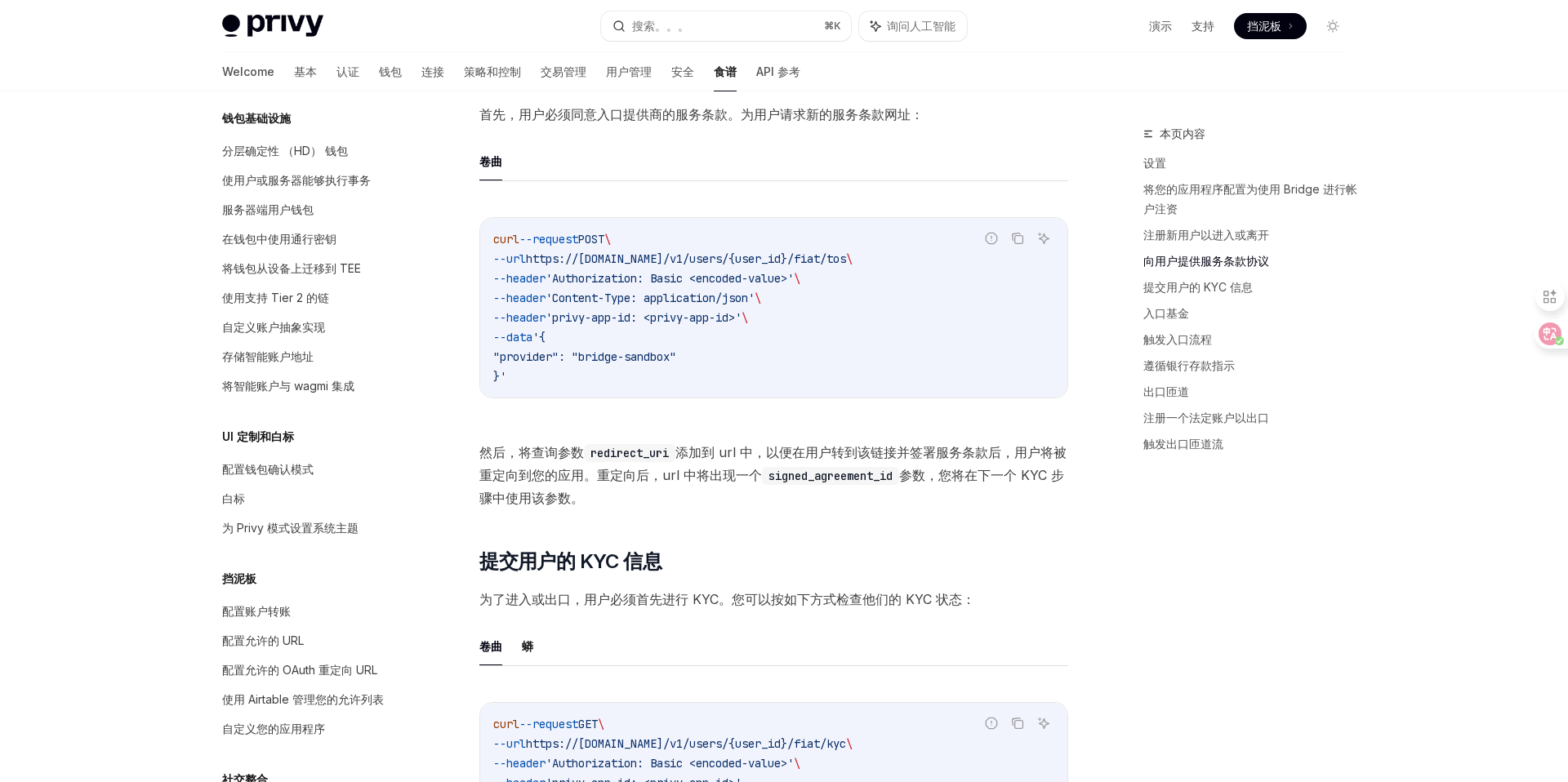
scroll to position [1622, 0]
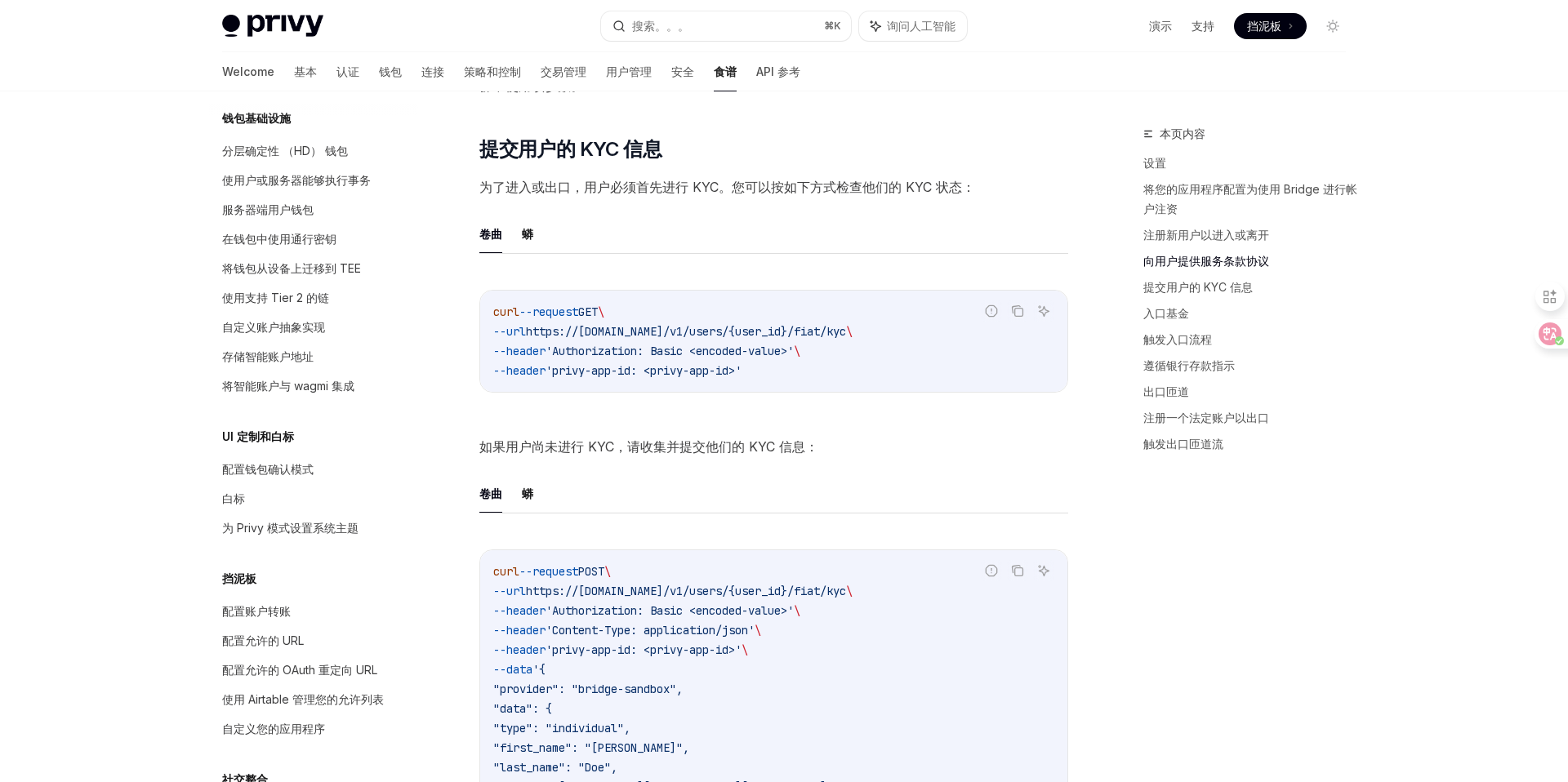
click at [832, 481] on ul "卷曲 蟒" at bounding box center [773, 494] width 589 height 39
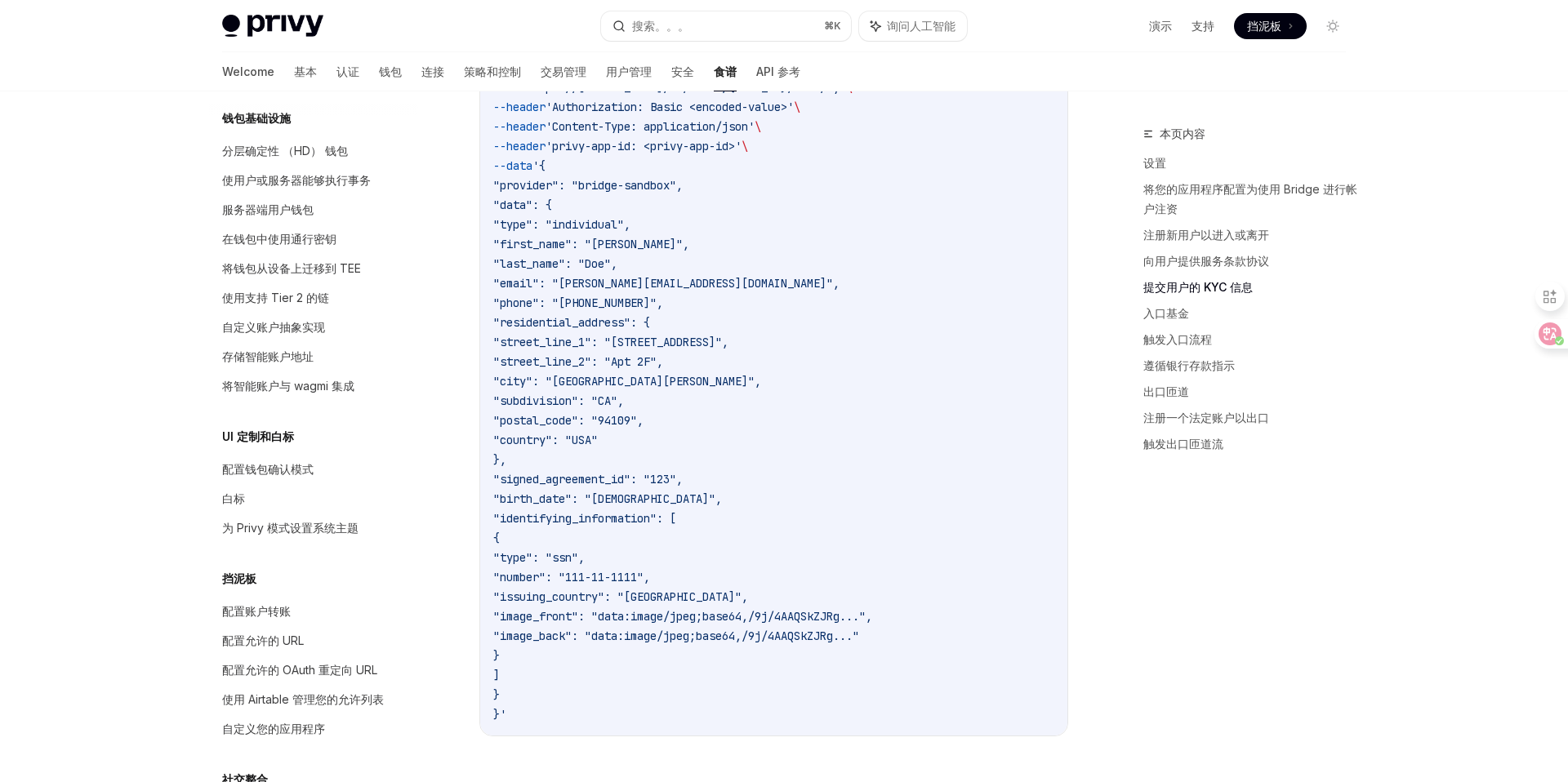
scroll to position [2598, 0]
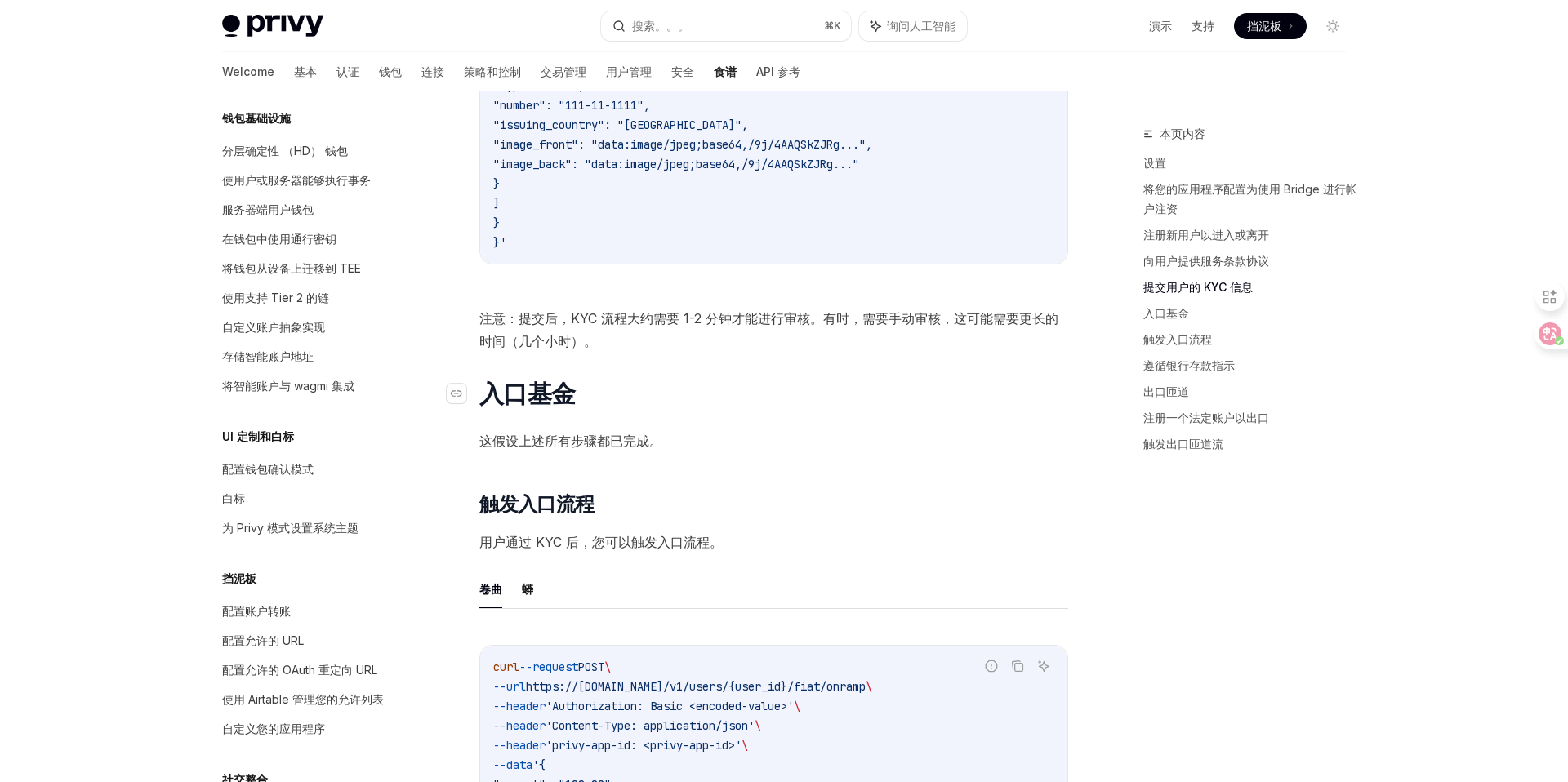
click at [829, 402] on h1 "​ 入口基金" at bounding box center [773, 393] width 589 height 30
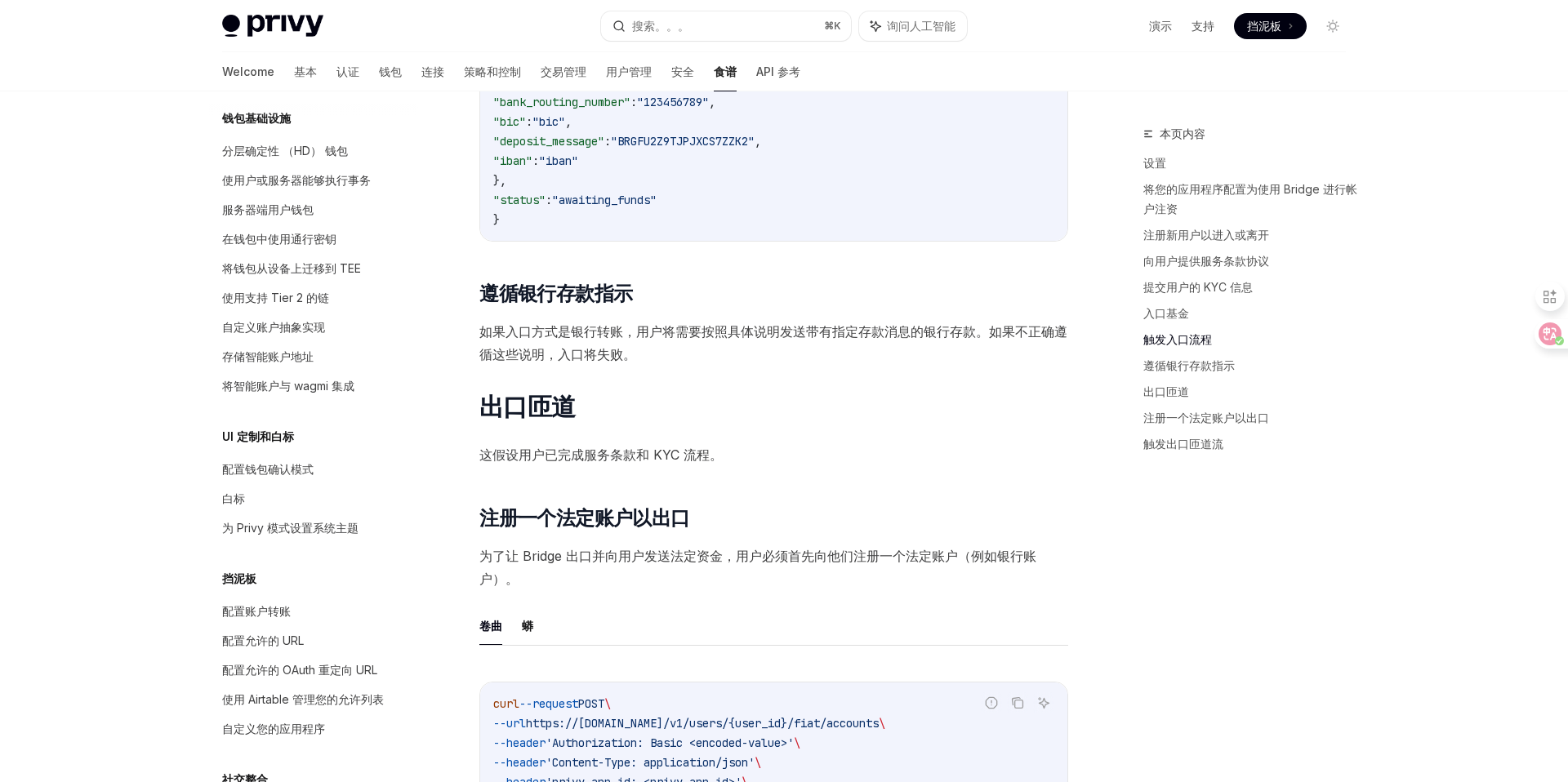
scroll to position [4181, 0]
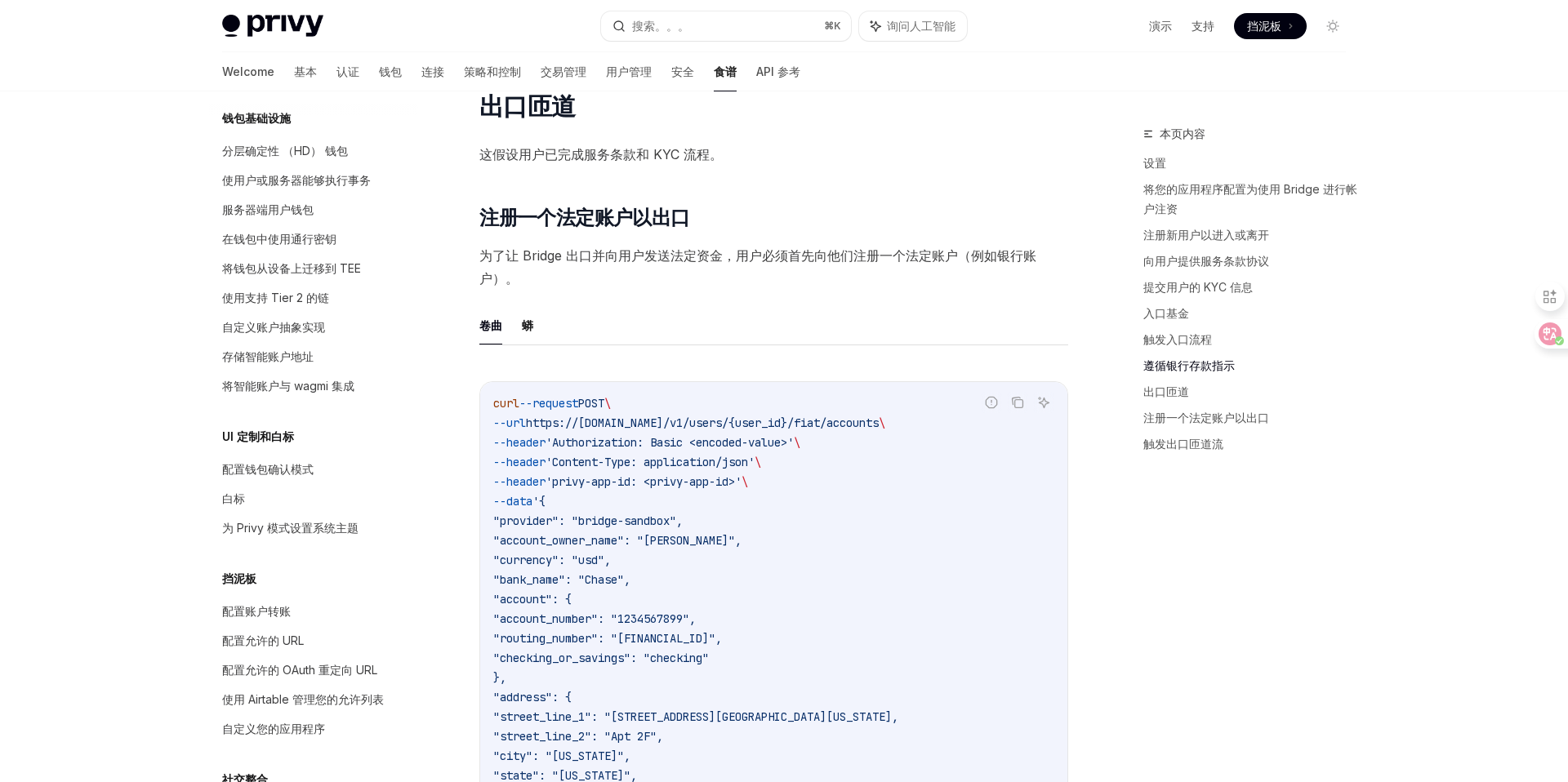
click at [784, 257] on font "为了让 Bridge 出口并向用户发送法定资金，用户必须首先向他们注册一个法定账户（例如银行账户）。" at bounding box center [757, 267] width 557 height 39
click at [792, 276] on span "为了让 Bridge 出口并向用户发送法定资金，用户必须首先向他们注册一个法定账户（例如银行账户）。" at bounding box center [773, 267] width 589 height 46
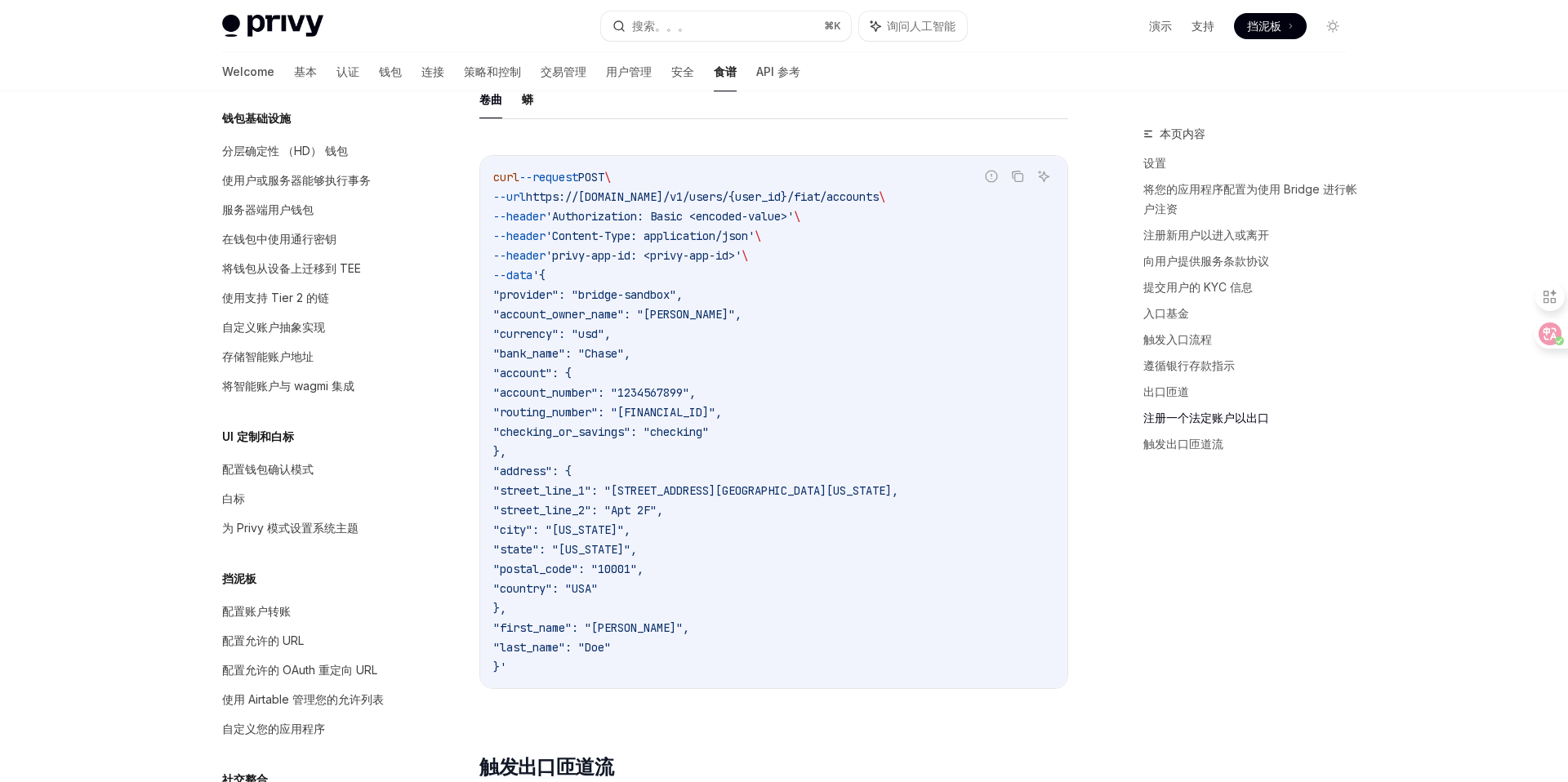
scroll to position [4708, 0]
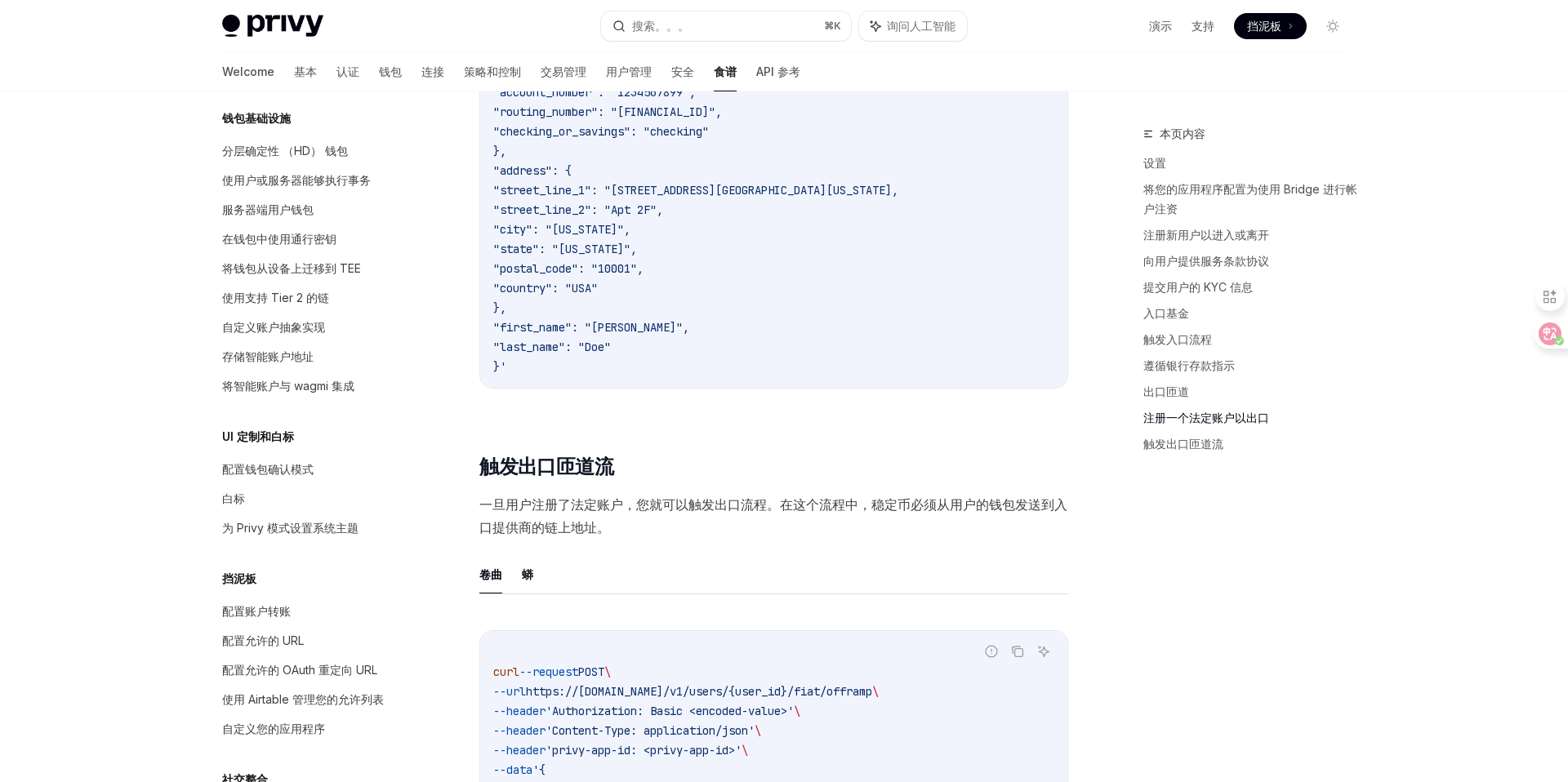
click at [885, 503] on font "一旦用户注册了法定账户，您就可以触发出口流程。在这个流程中，稳定币必须从用户的钱包发送到入口提供商的链上地址。" at bounding box center [773, 516] width 588 height 39
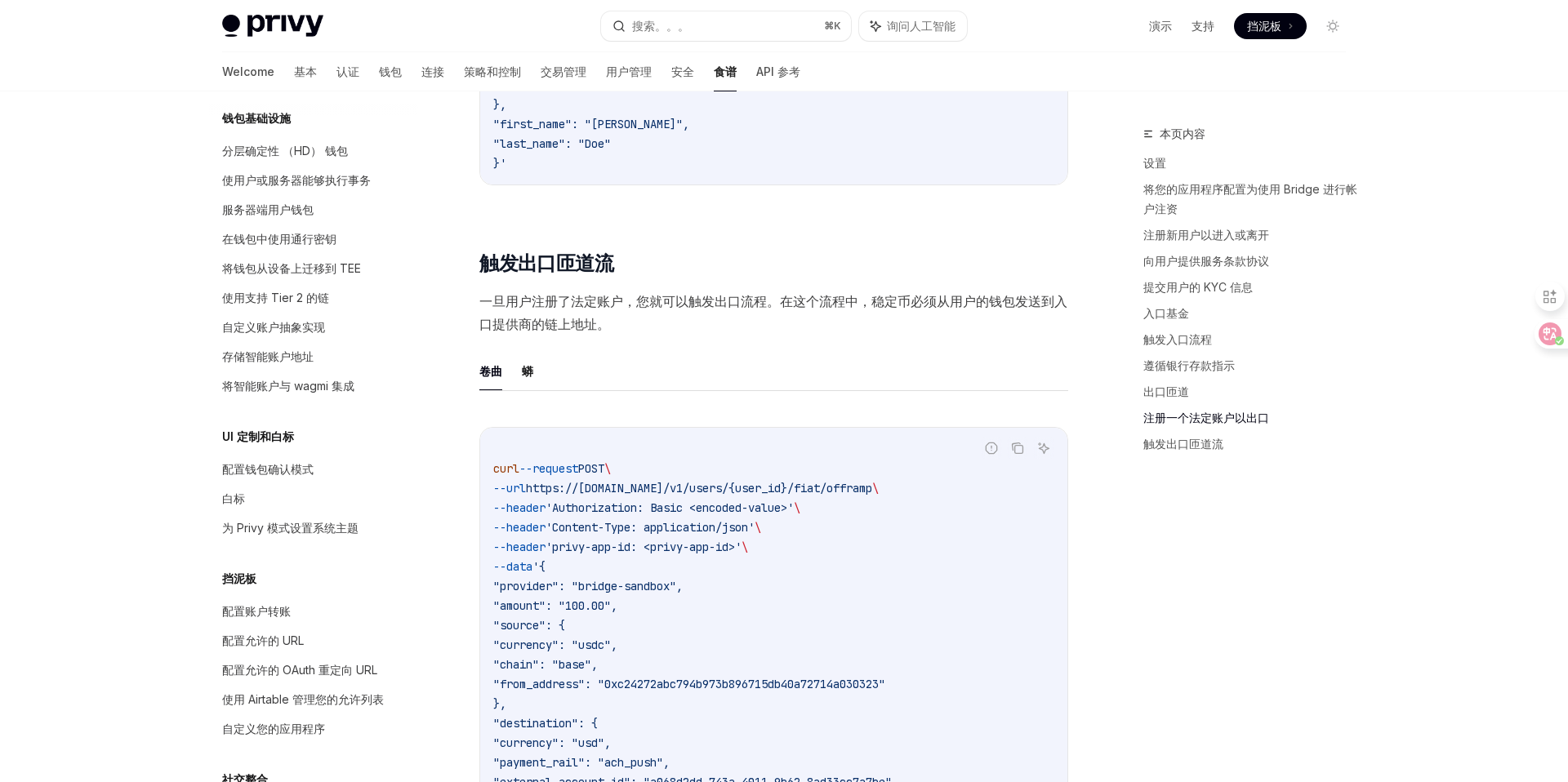
scroll to position [5349, 0]
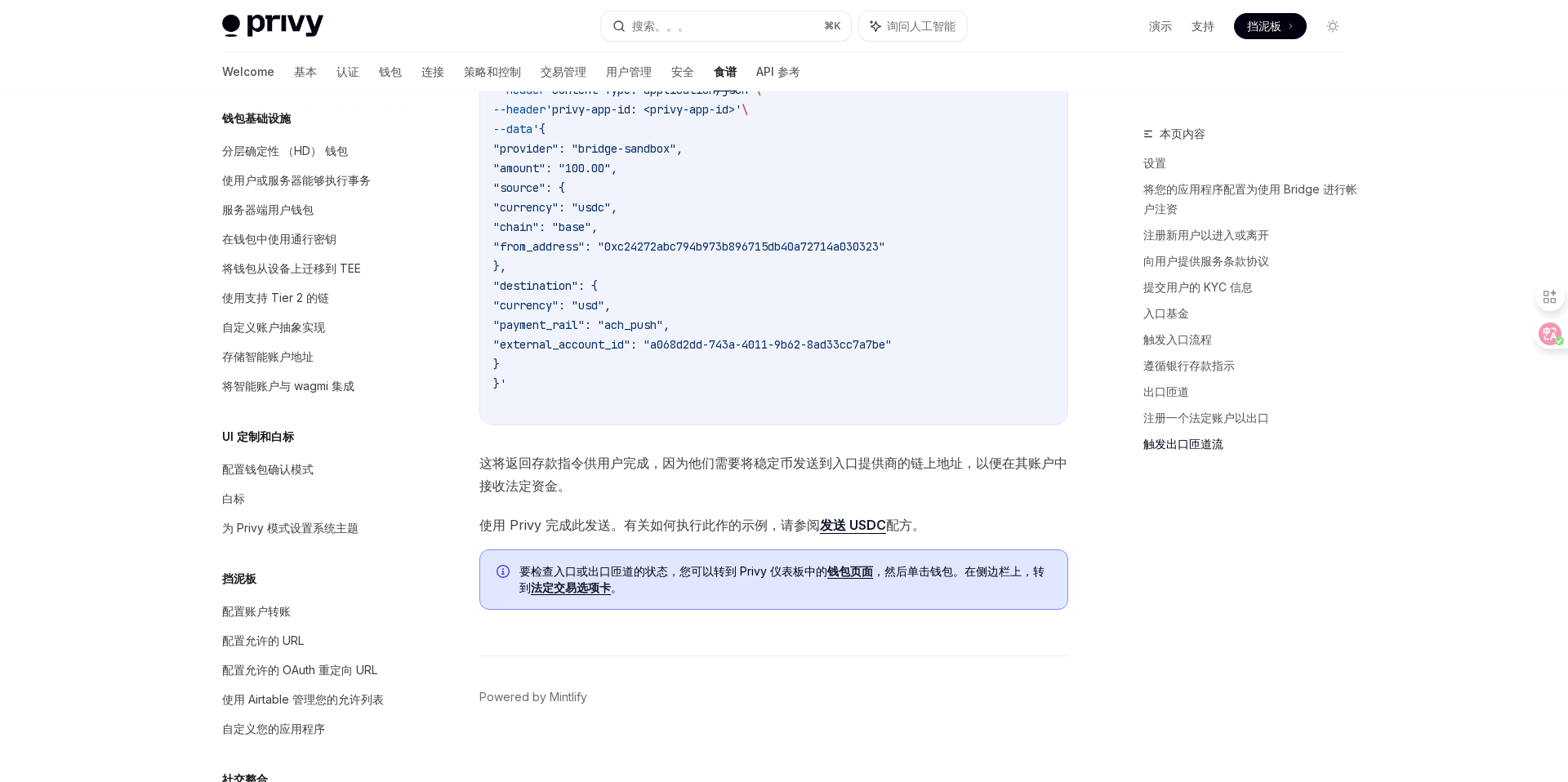
click at [730, 480] on span "这将返回存款指令供用户完成，因为他们需要将稳定币发送到入口提供商的链上地址，以便在其账户中接收法定资金。" at bounding box center [773, 474] width 589 height 46
click at [745, 518] on font "使用 Privy 完成此发送。有关如何执行此作的示例，请参阅 发送 USDC 配方。" at bounding box center [702, 525] width 446 height 17
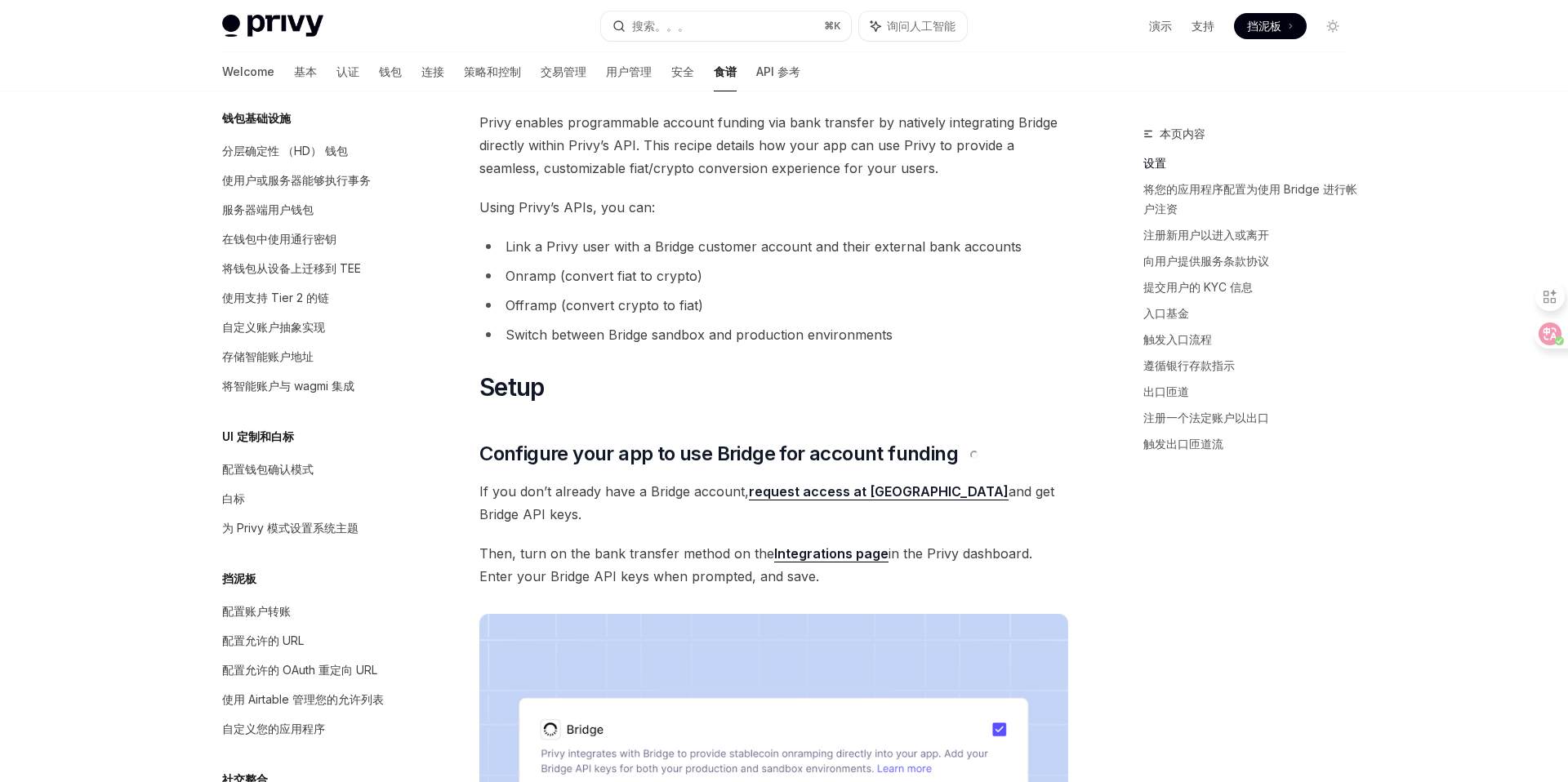
scroll to position [0, 0]
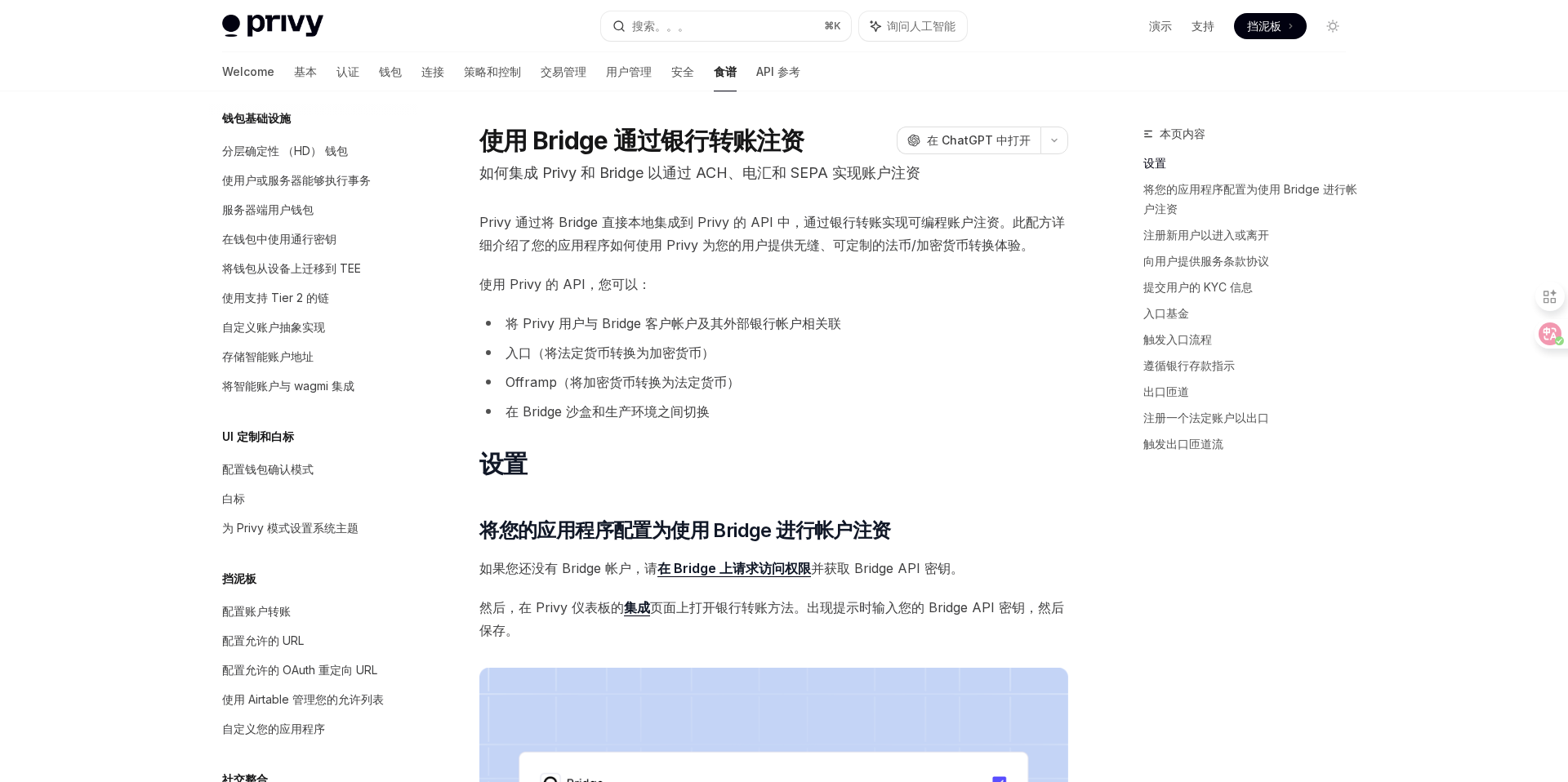
click at [762, 419] on li "在 Bridge 沙盒和生产环境之间切换" at bounding box center [773, 411] width 589 height 23
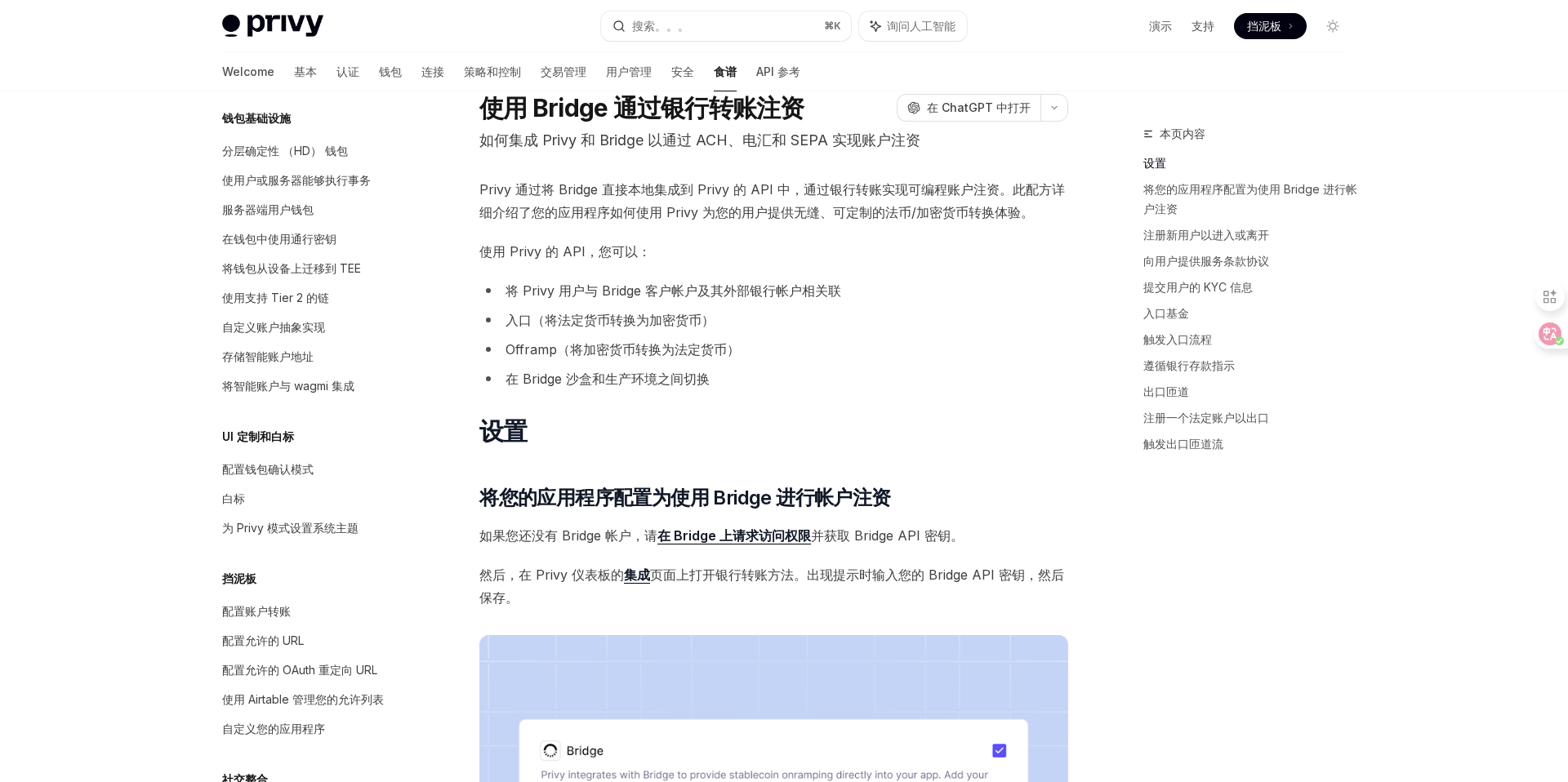
scroll to position [88, 0]
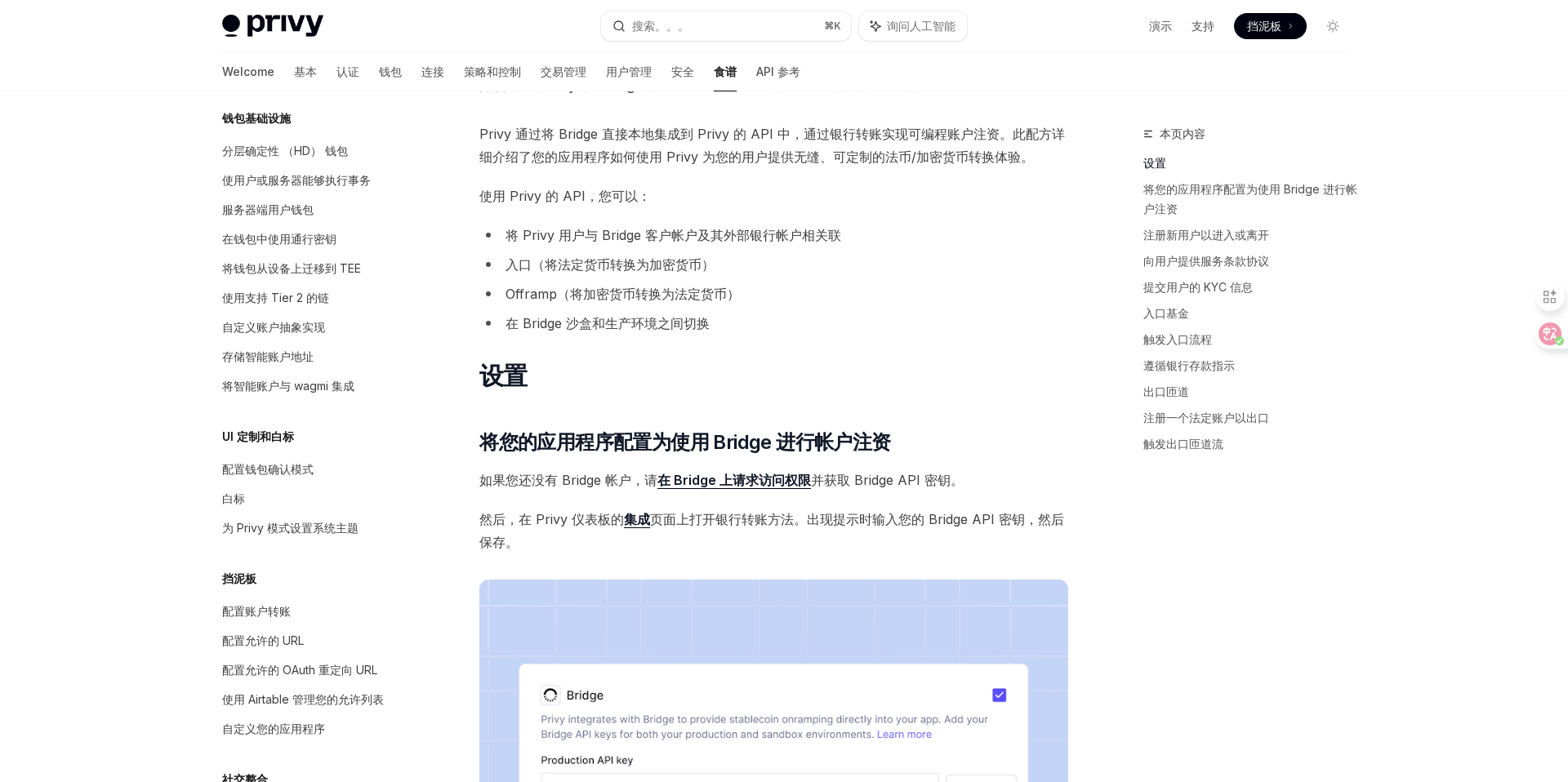
click at [784, 477] on link "在 Bridge 上请求访问权限" at bounding box center [734, 480] width 153 height 17
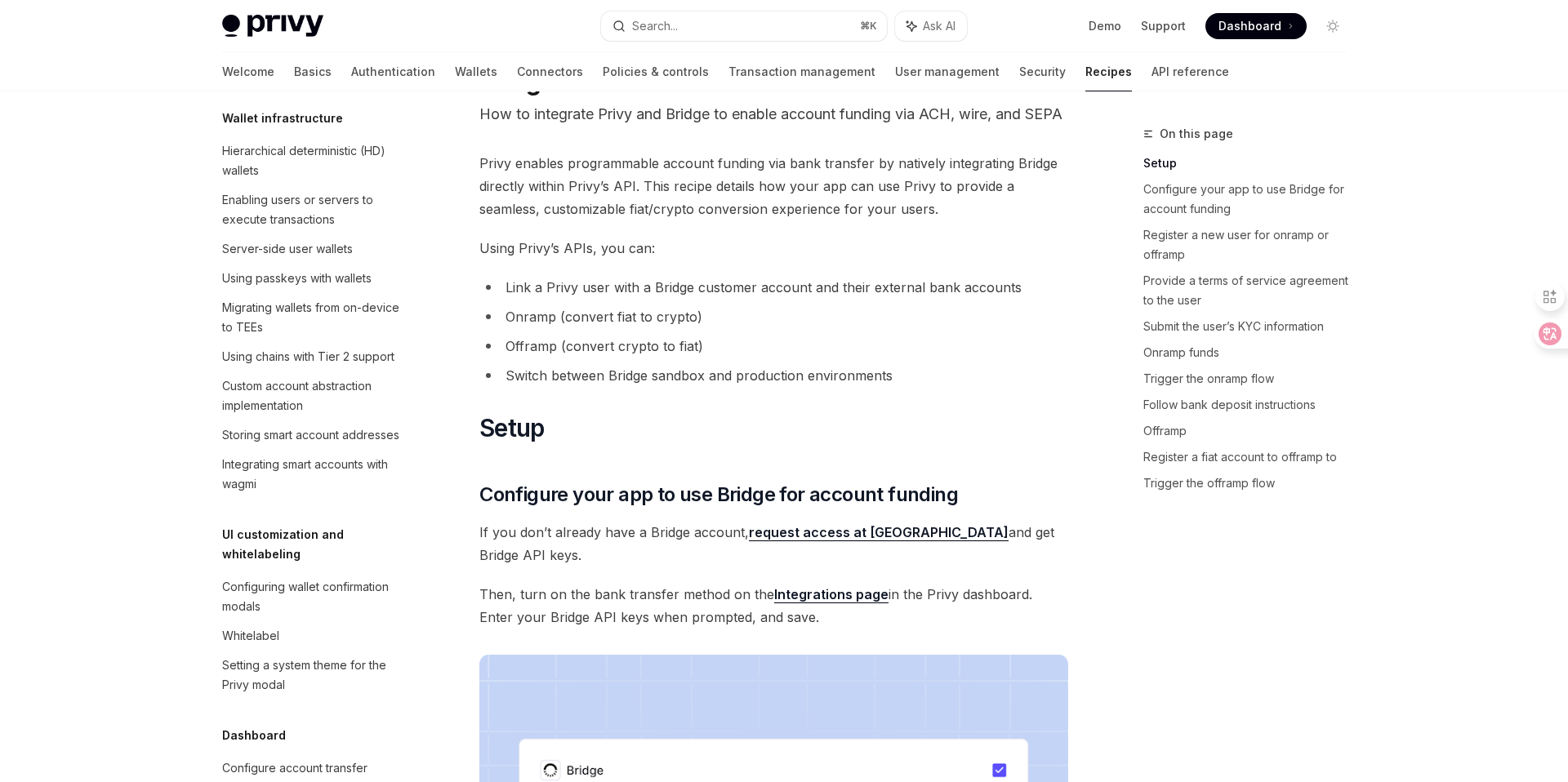
click at [842, 324] on ul "Link a Privy user with a Bridge customer account and their external bank accoun…" at bounding box center [773, 331] width 589 height 111
click at [629, 328] on li "Onramp (convert fiat to crypto)" at bounding box center [773, 316] width 589 height 23
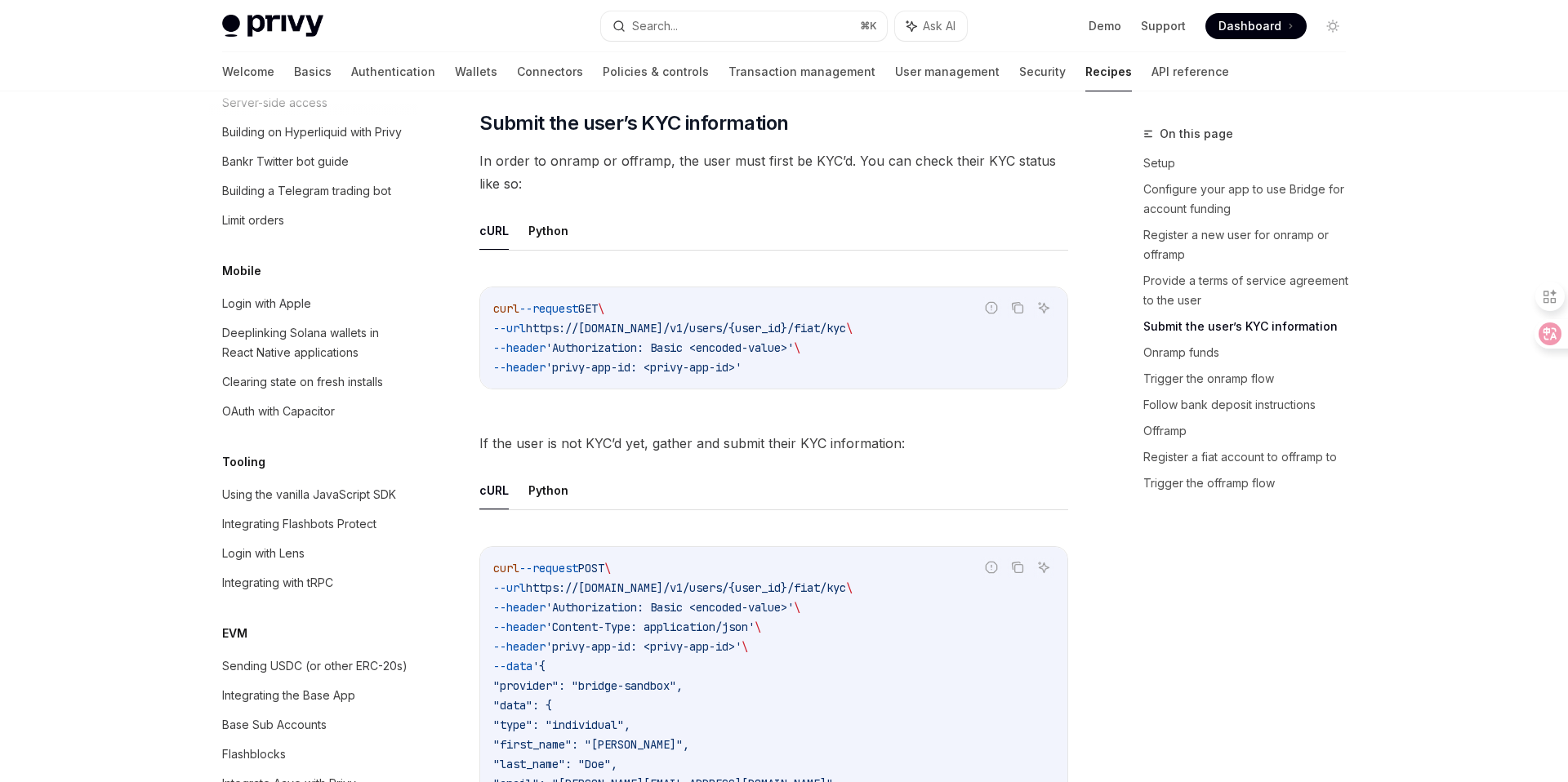
scroll to position [1875, 0]
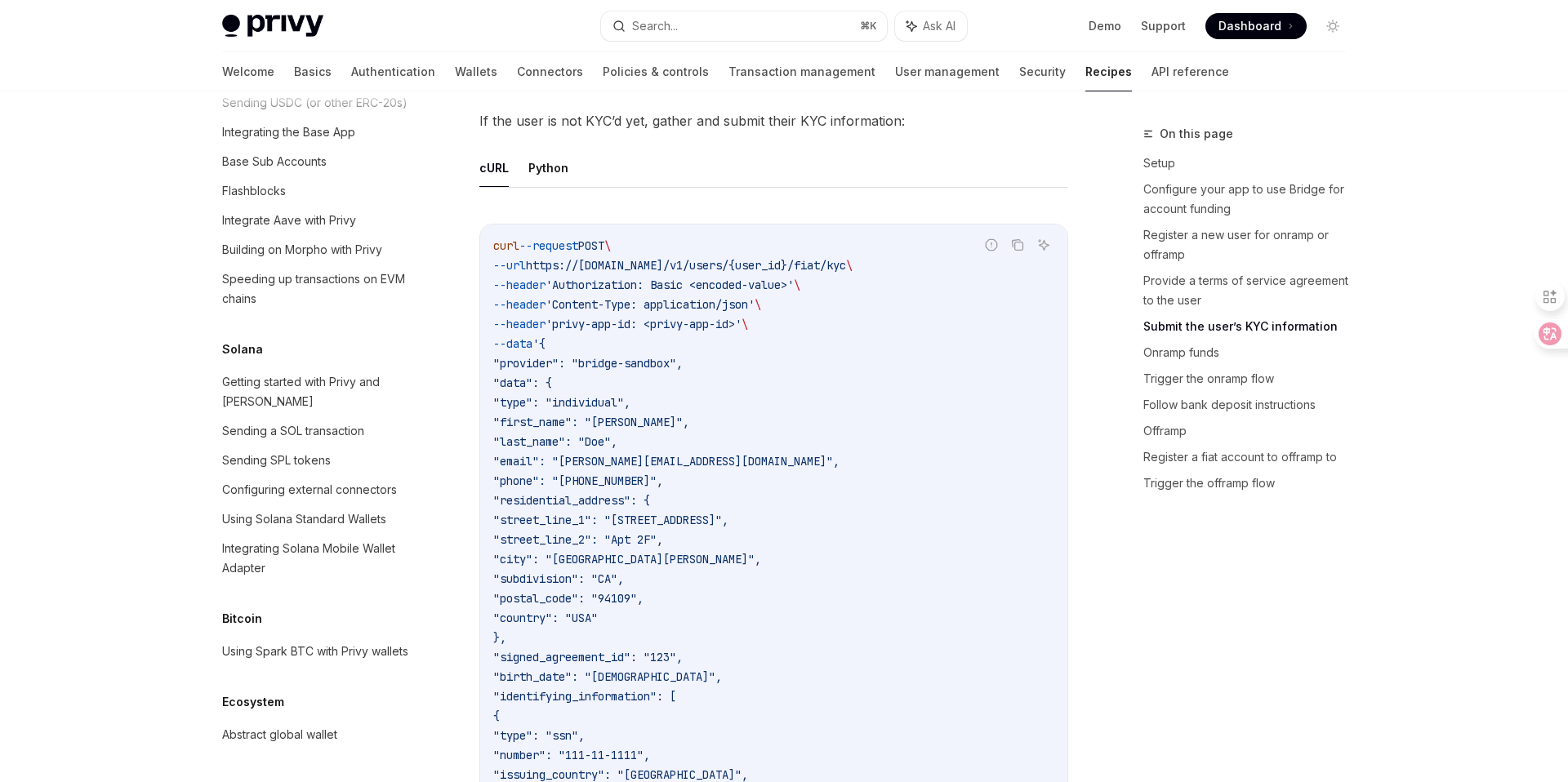
scroll to position [2057, 0]
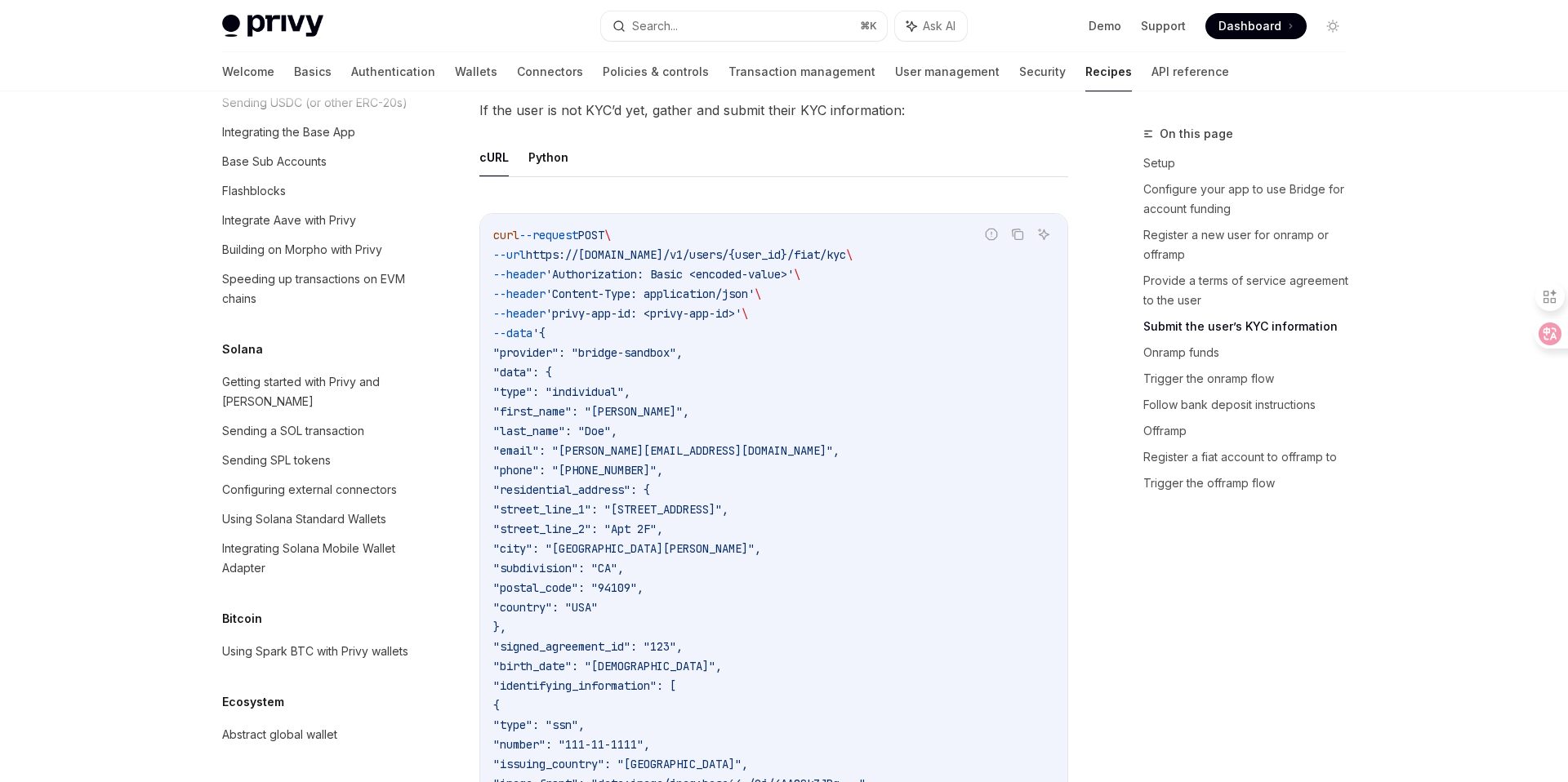
click at [830, 478] on code "curl --request POST \ --url https://[DOMAIN_NAME]/v1/users/{user_id}/fiat/kyc \…" at bounding box center [773, 558] width 561 height 667
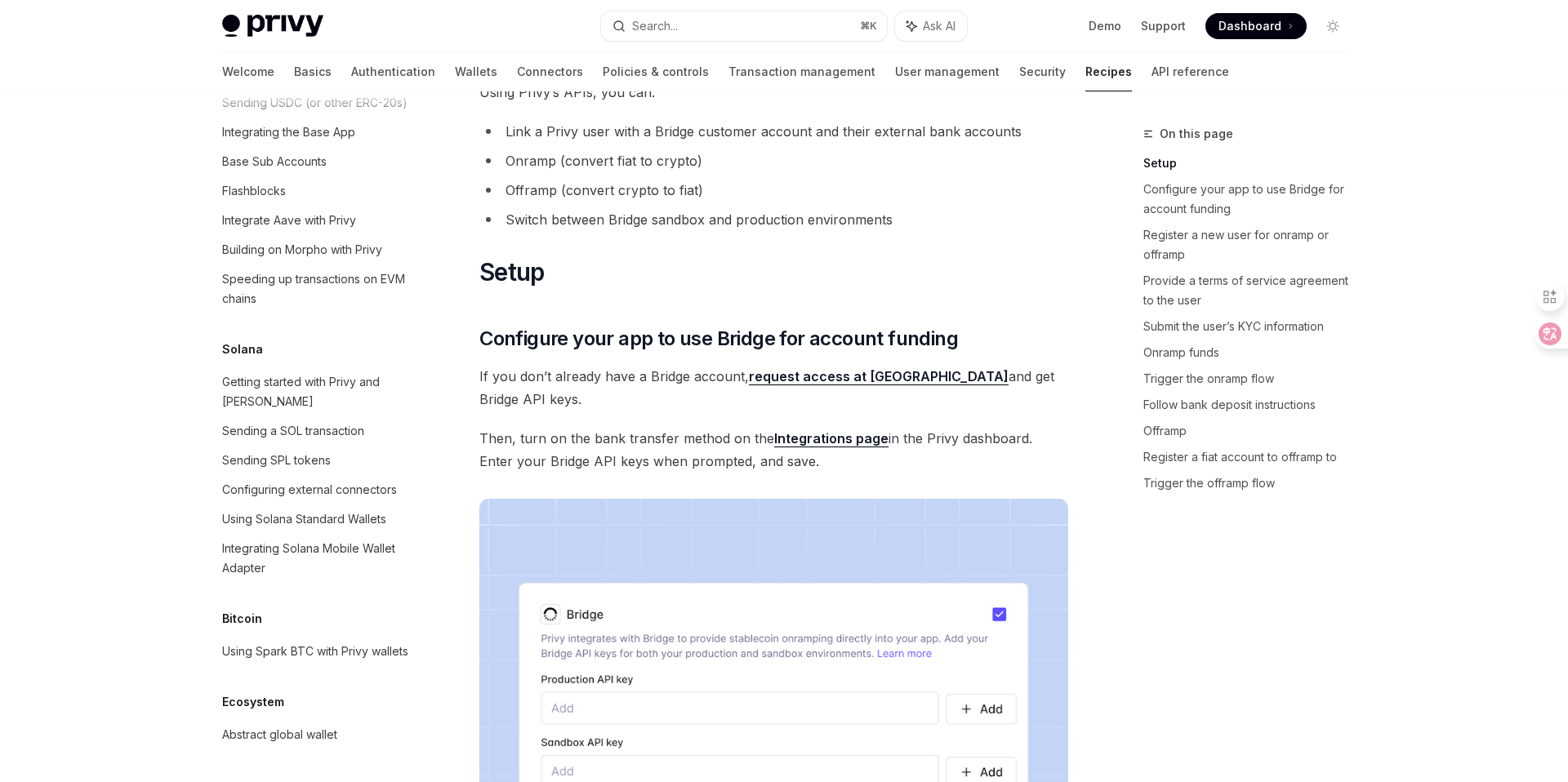
scroll to position [0, 0]
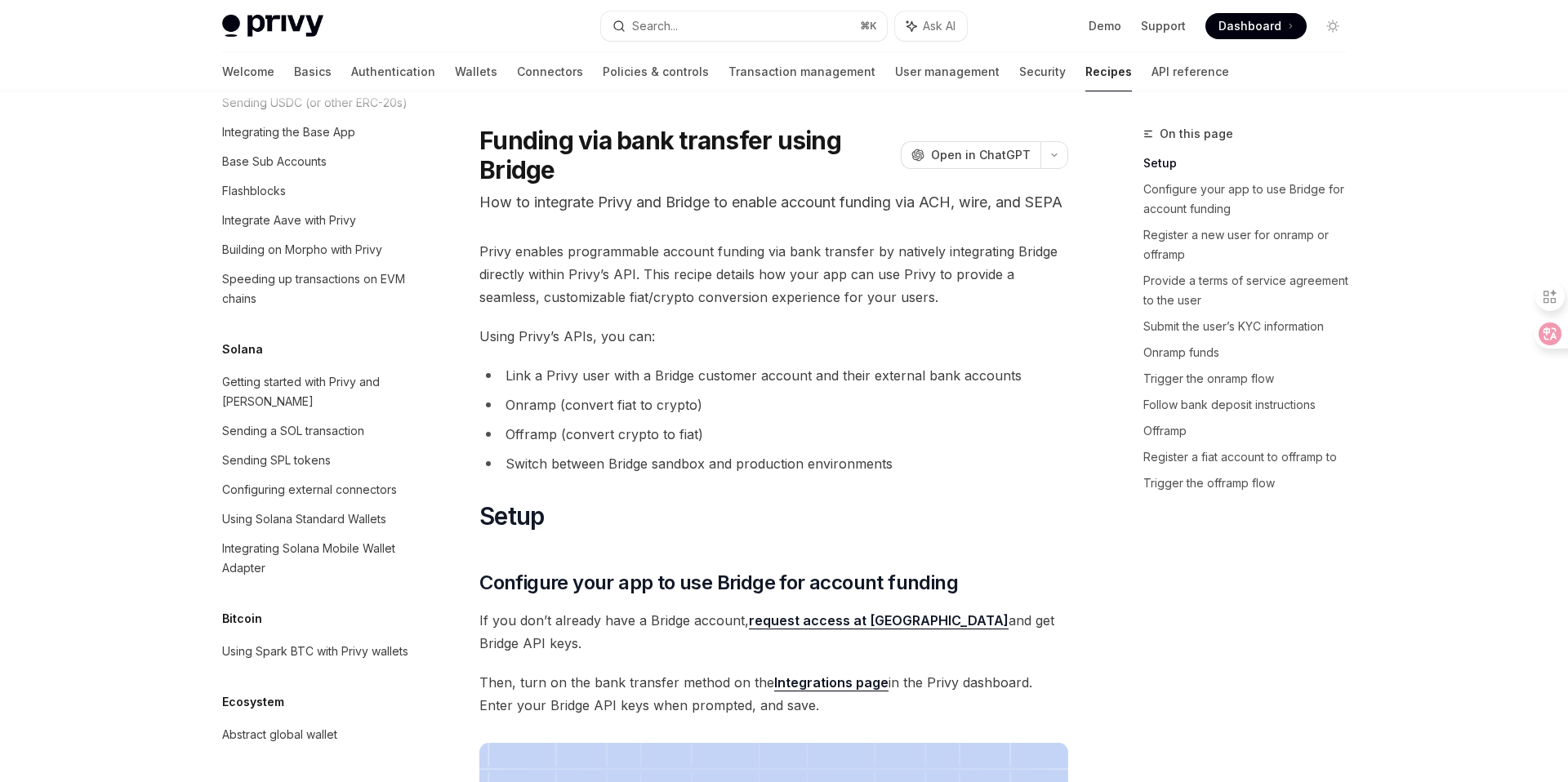
click at [850, 417] on li "Onramp (convert fiat to crypto)" at bounding box center [773, 405] width 589 height 23
click at [870, 415] on ul "Link a Privy user with a Bridge customer account and their external bank accoun…" at bounding box center [773, 419] width 589 height 111
click at [768, 308] on span "Privy enables programmable account funding via bank transfer by natively integr…" at bounding box center [773, 274] width 589 height 69
drag, startPoint x: 817, startPoint y: 378, endPoint x: 817, endPoint y: 362, distance: 16.0
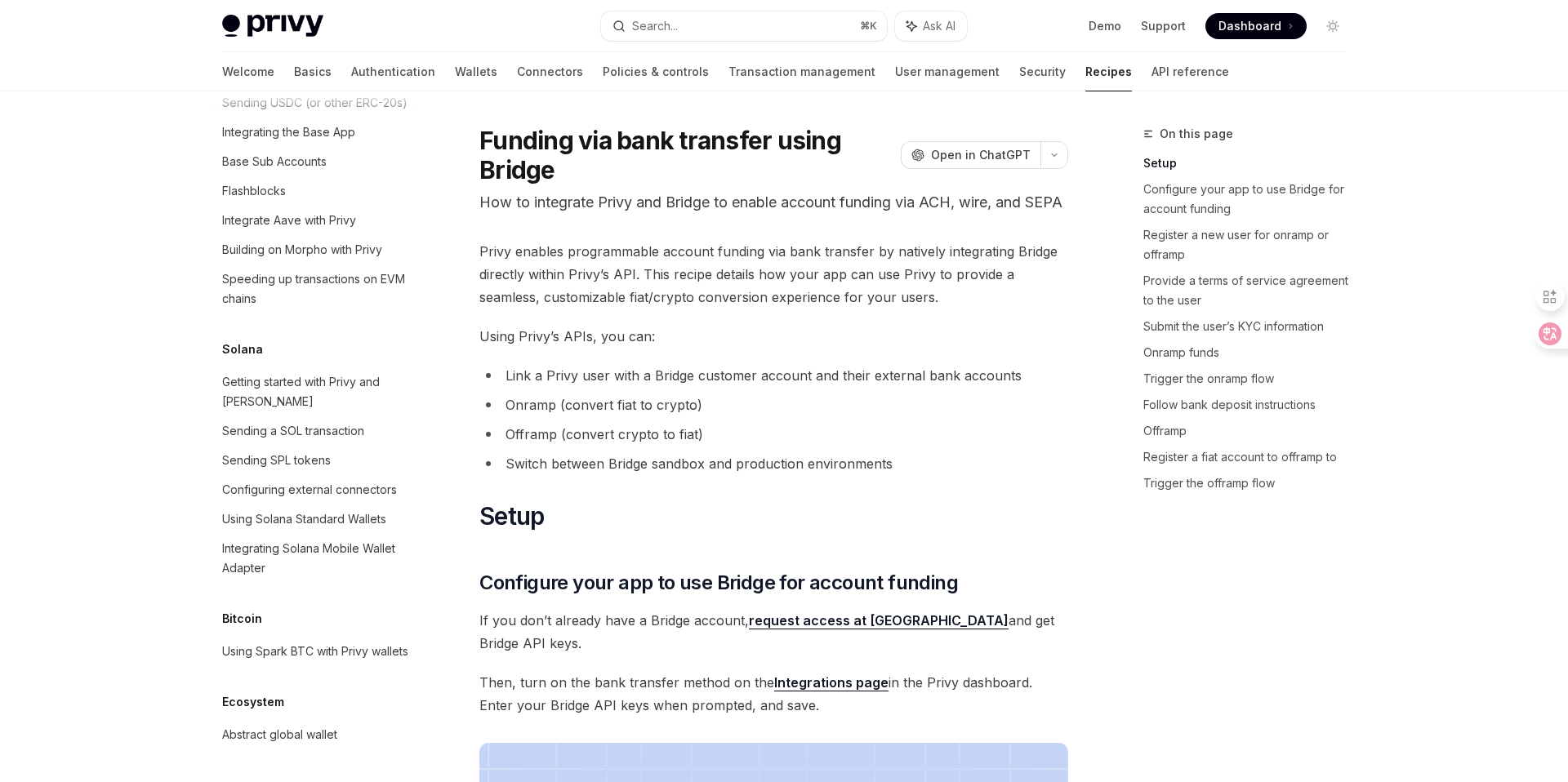
click at [699, 348] on span "Using Privy’s APIs, you can:" at bounding box center [773, 336] width 589 height 23
click at [714, 308] on span "Privy enables programmable account funding via bank transfer by natively integr…" at bounding box center [773, 274] width 589 height 69
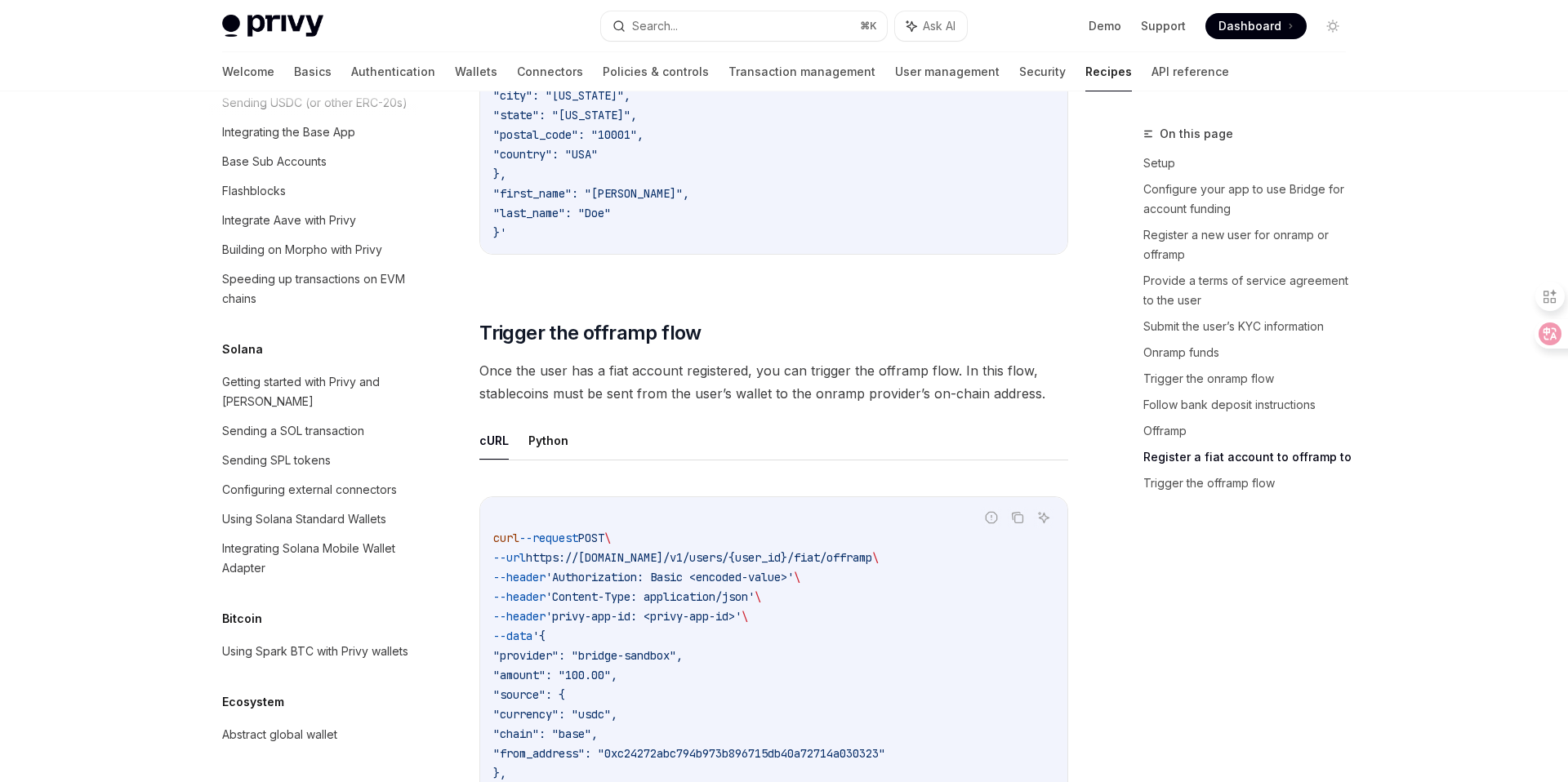
scroll to position [5531, 0]
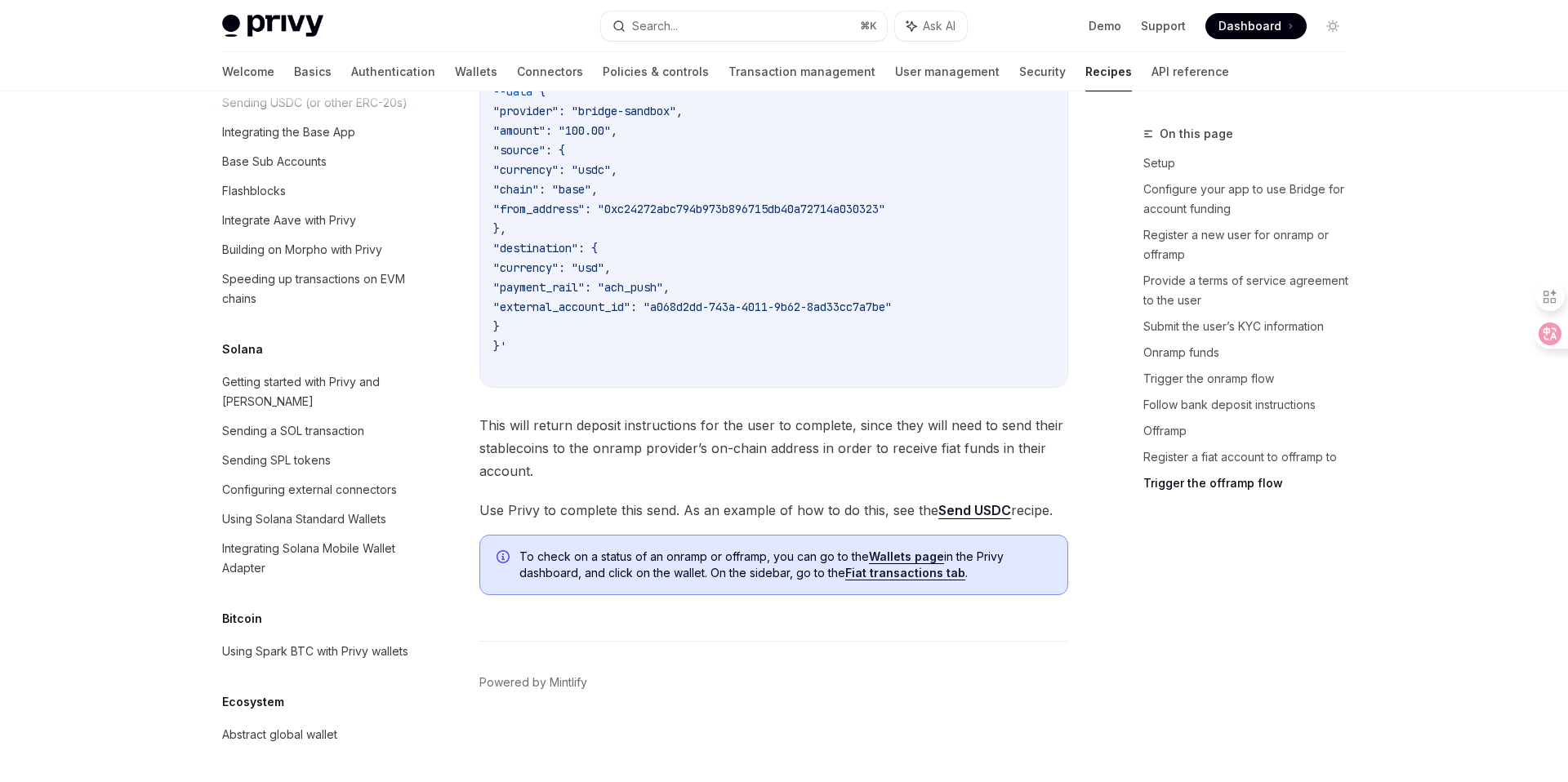
click at [741, 377] on div "curl --request POST \ --url https://[DOMAIN_NAME]/v1/users/{user_id}/fiat/offra…" at bounding box center [773, 169] width 587 height 435
click at [866, 577] on link "Fiat transactions tab" at bounding box center [906, 573] width 120 height 14
type textarea "*"
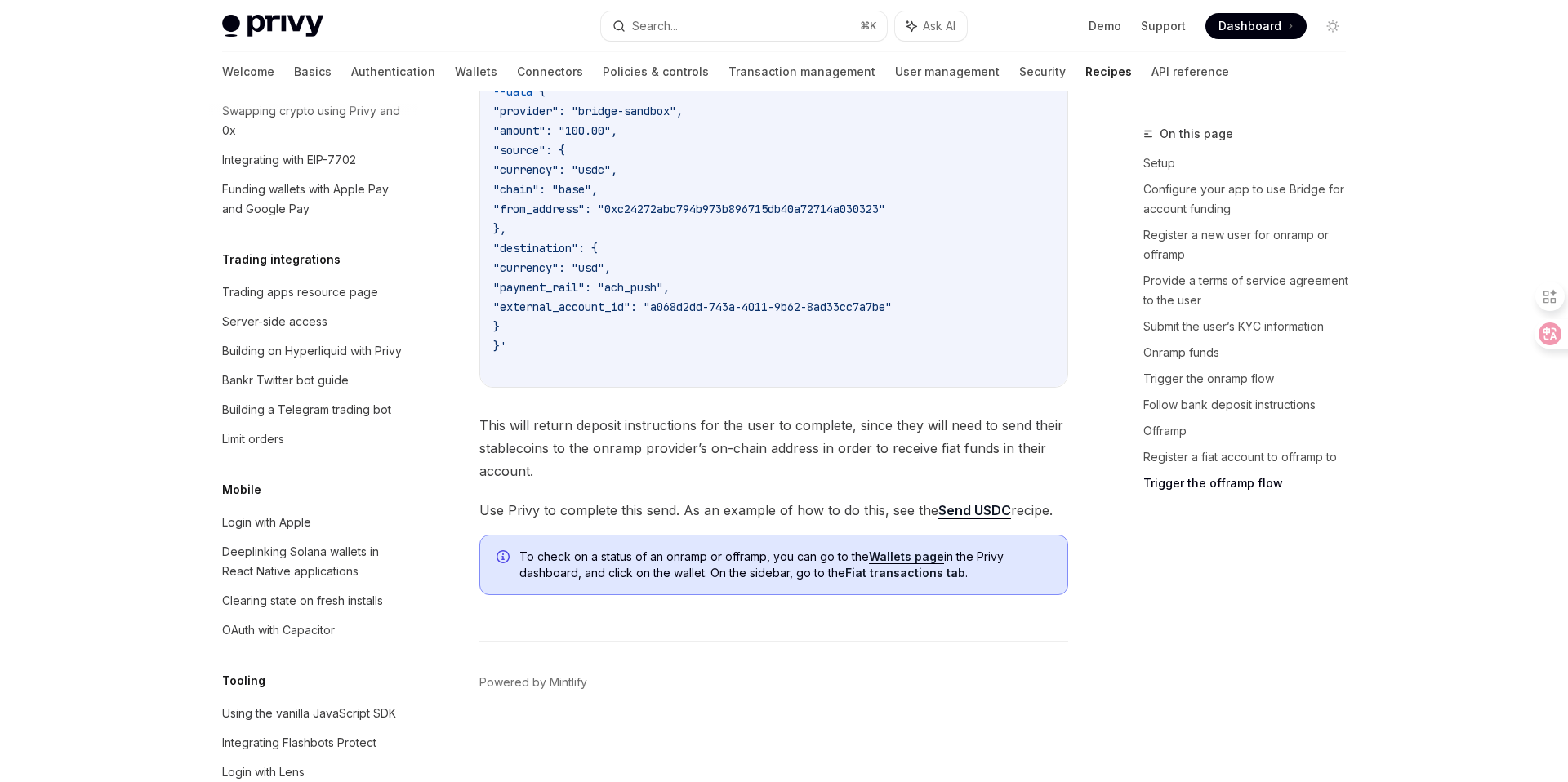
click at [854, 411] on div "Report incorrect code Copy Ask AI curl --request POST \ --url https://[DOMAIN_N…" at bounding box center [773, 229] width 589 height 586
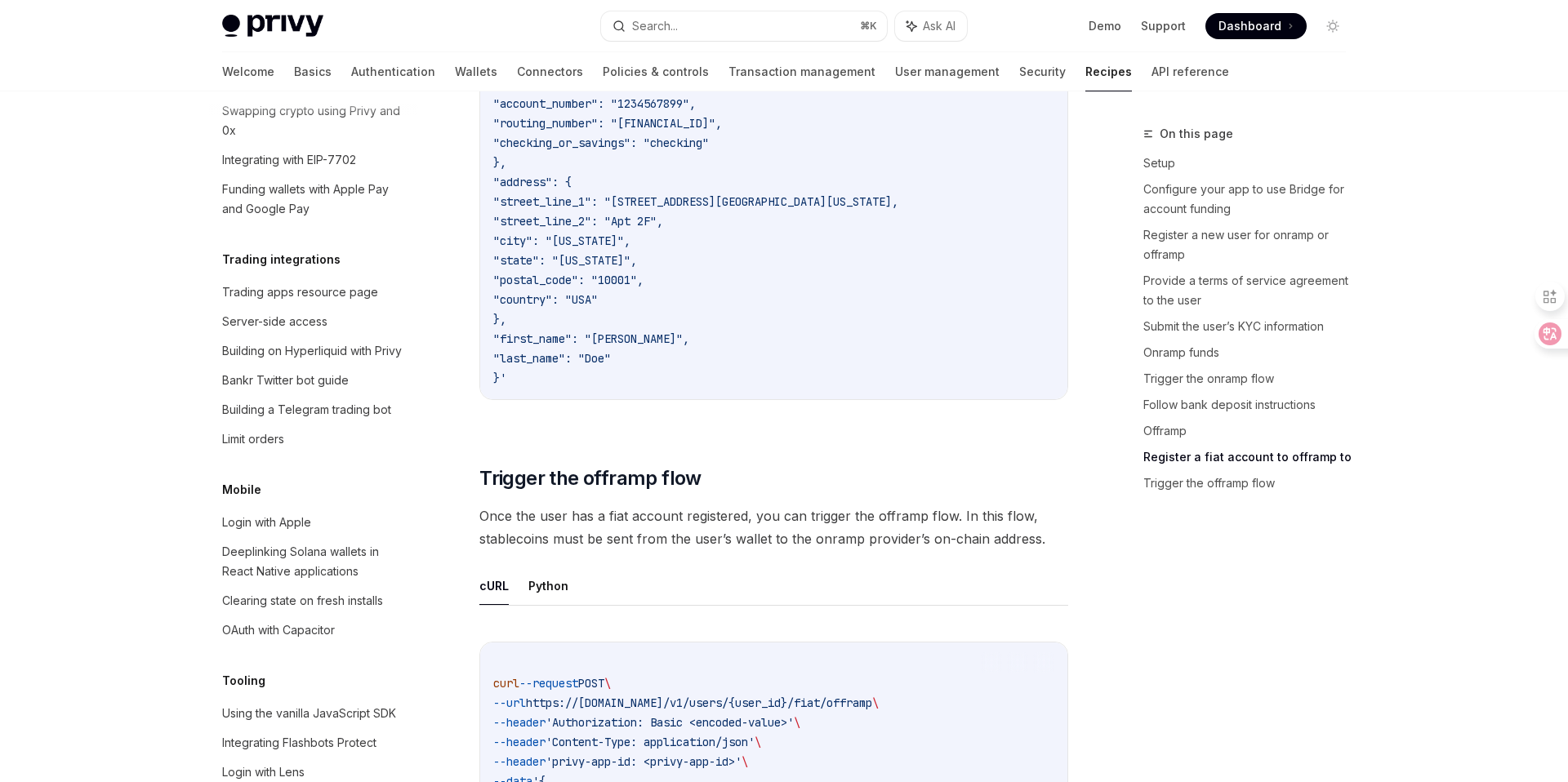
scroll to position [4690, 0]
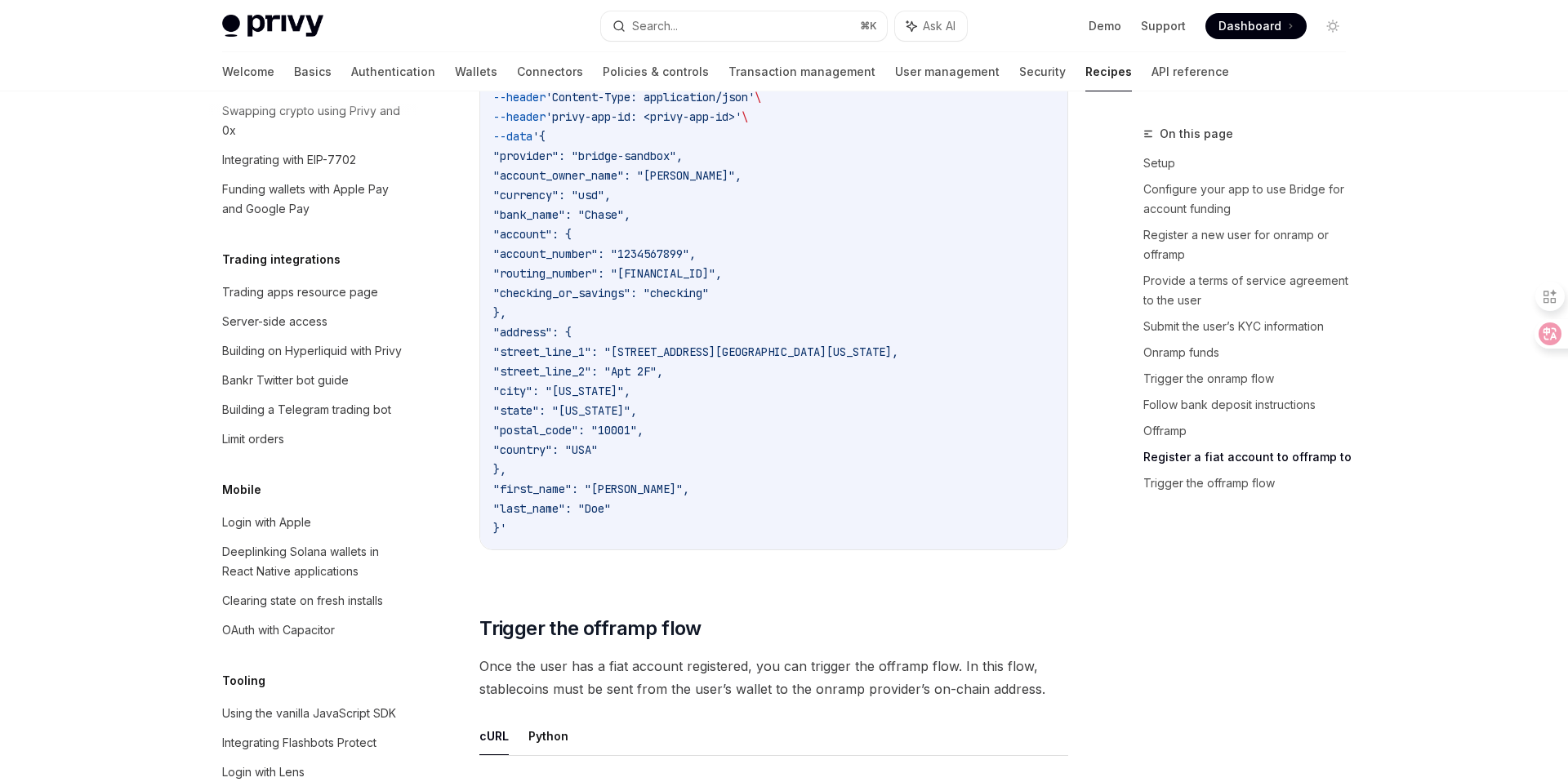
click at [855, 412] on code "curl --request POST \ --url https://[DOMAIN_NAME]/v1/users/{user_id}/fiat/accou…" at bounding box center [773, 283] width 561 height 509
